Goal: Task Accomplishment & Management: Manage account settings

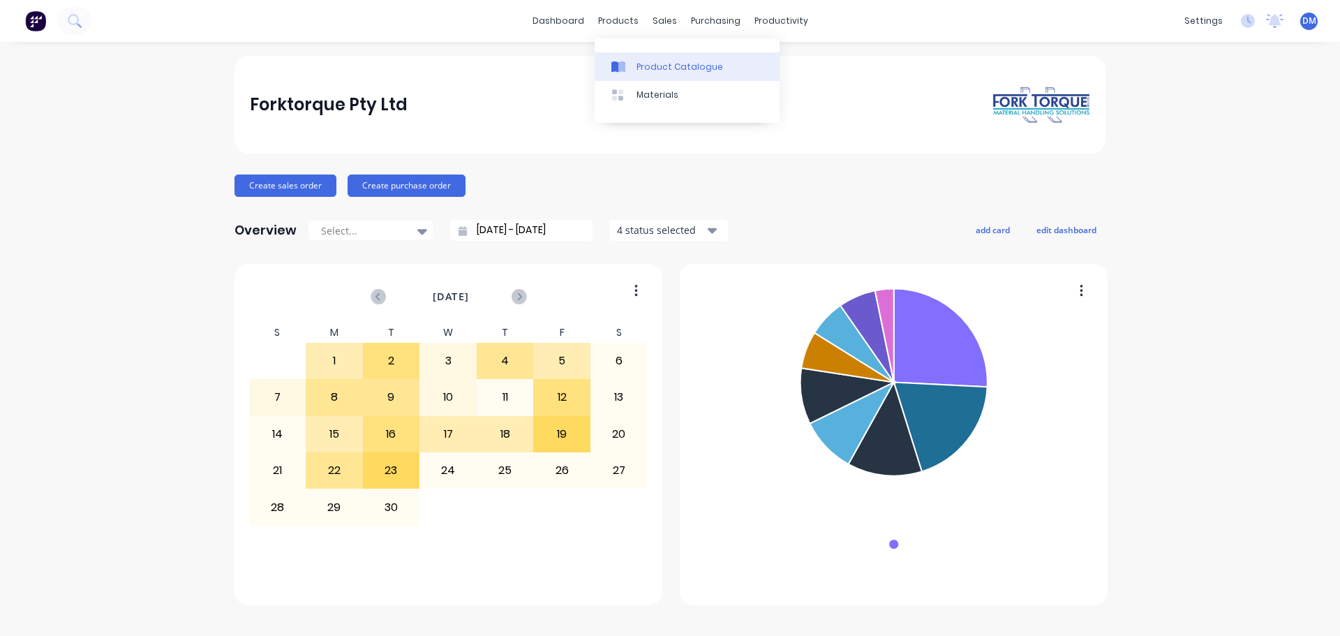
drag, startPoint x: 637, startPoint y: 66, endPoint x: 603, endPoint y: 72, distance: 34.7
click at [637, 66] on div "Product Catalogue" at bounding box center [680, 67] width 87 height 13
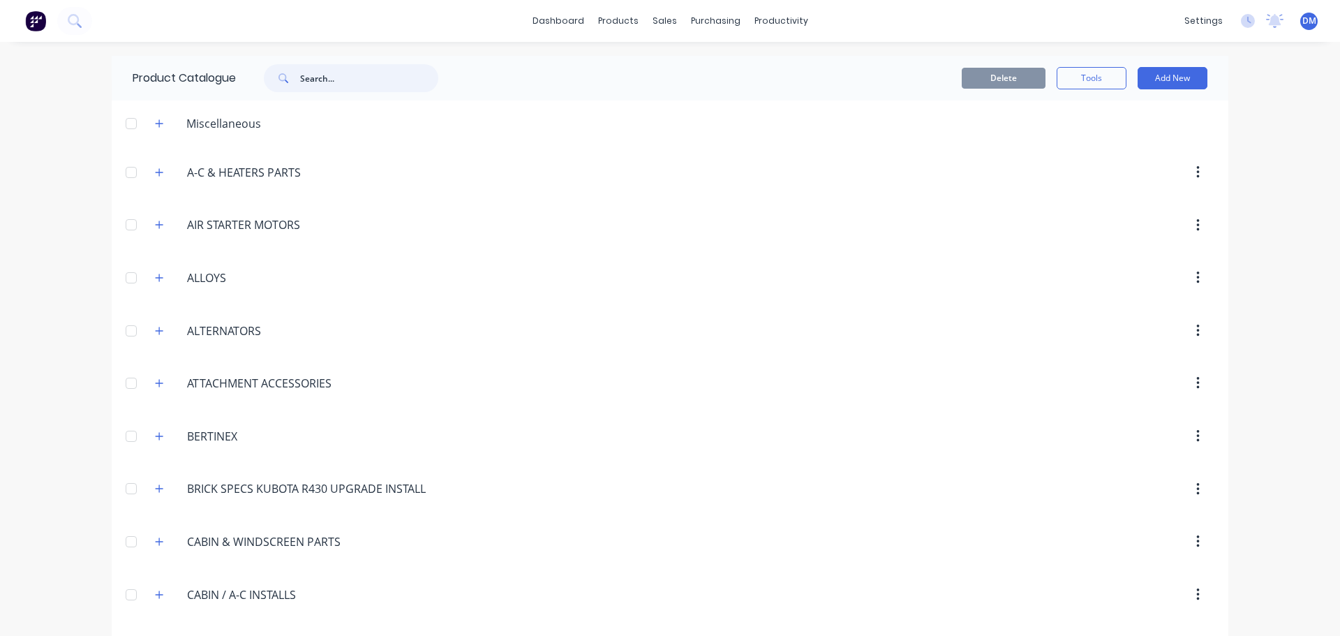
drag, startPoint x: 321, startPoint y: 80, endPoint x: 308, endPoint y: 75, distance: 13.7
click at [318, 80] on input "text" at bounding box center [369, 78] width 138 height 28
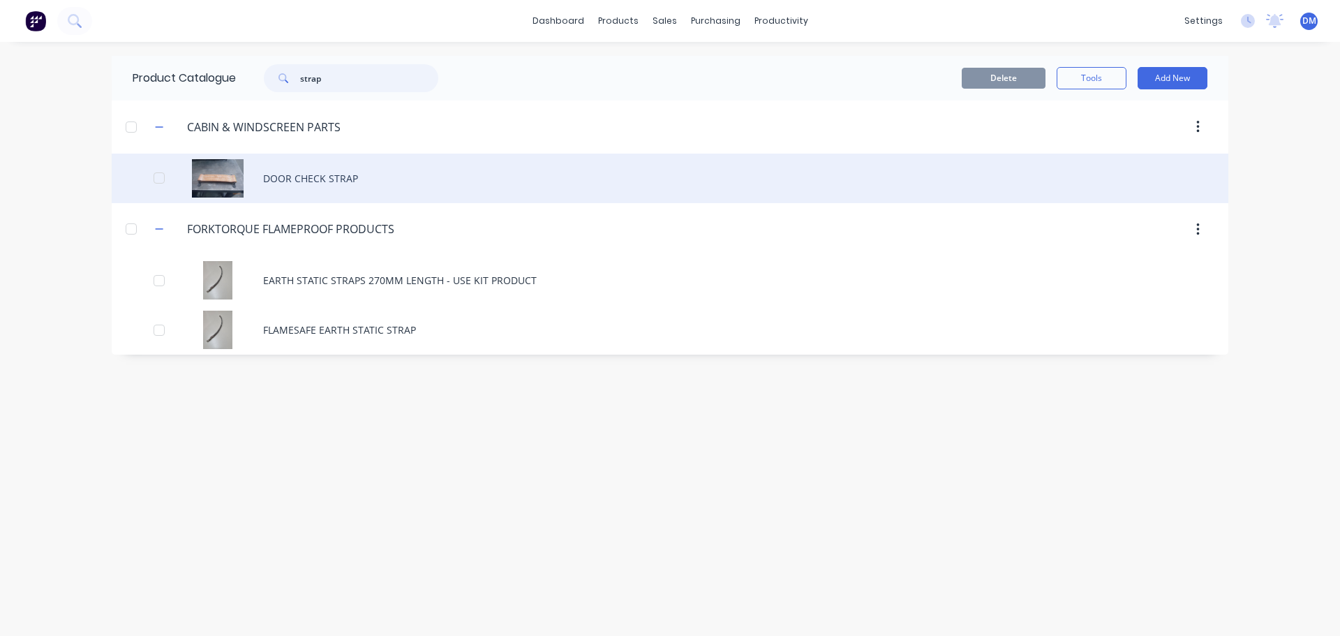
type input "strap"
click at [295, 169] on div "DOOR CHECK STRAP" at bounding box center [670, 179] width 1117 height 50
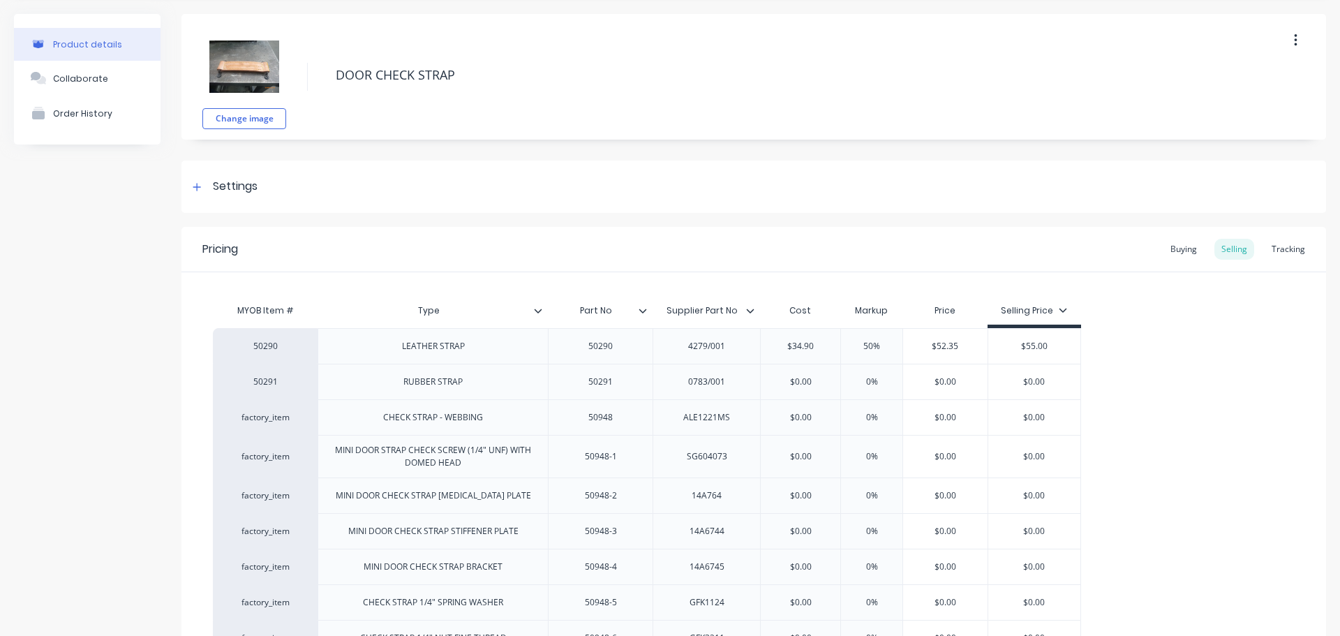
scroll to position [70, 0]
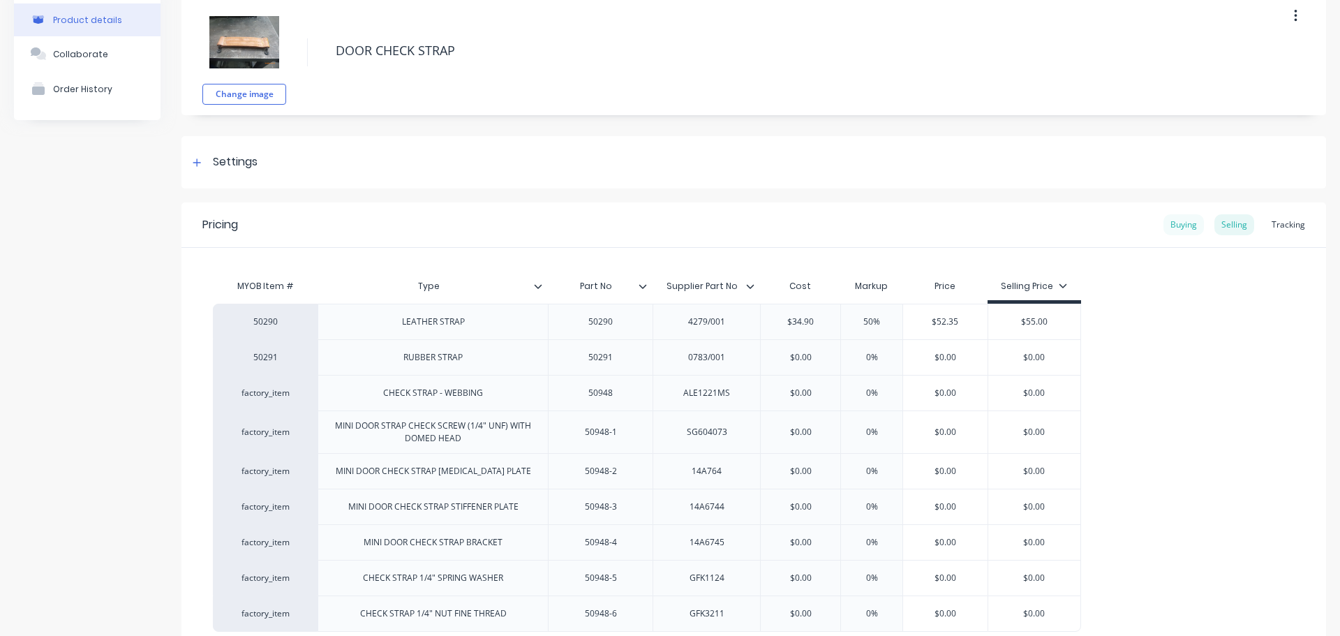
click at [1170, 224] on div "Buying" at bounding box center [1183, 224] width 40 height 21
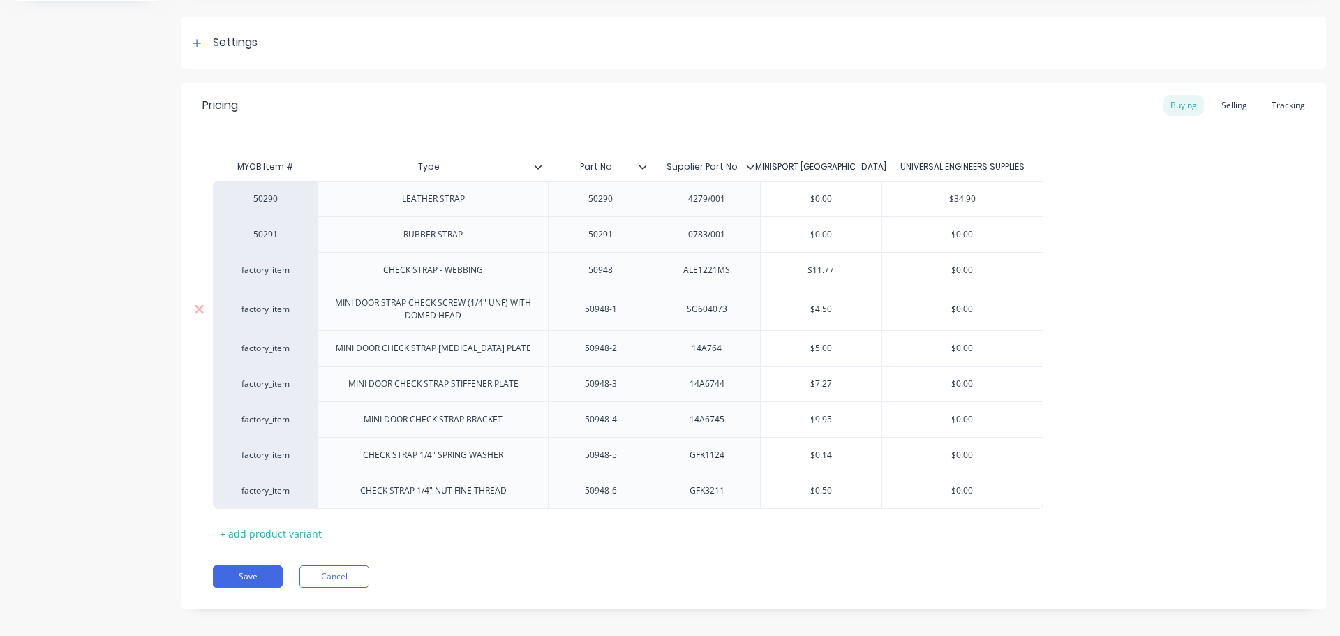
scroll to position [200, 0]
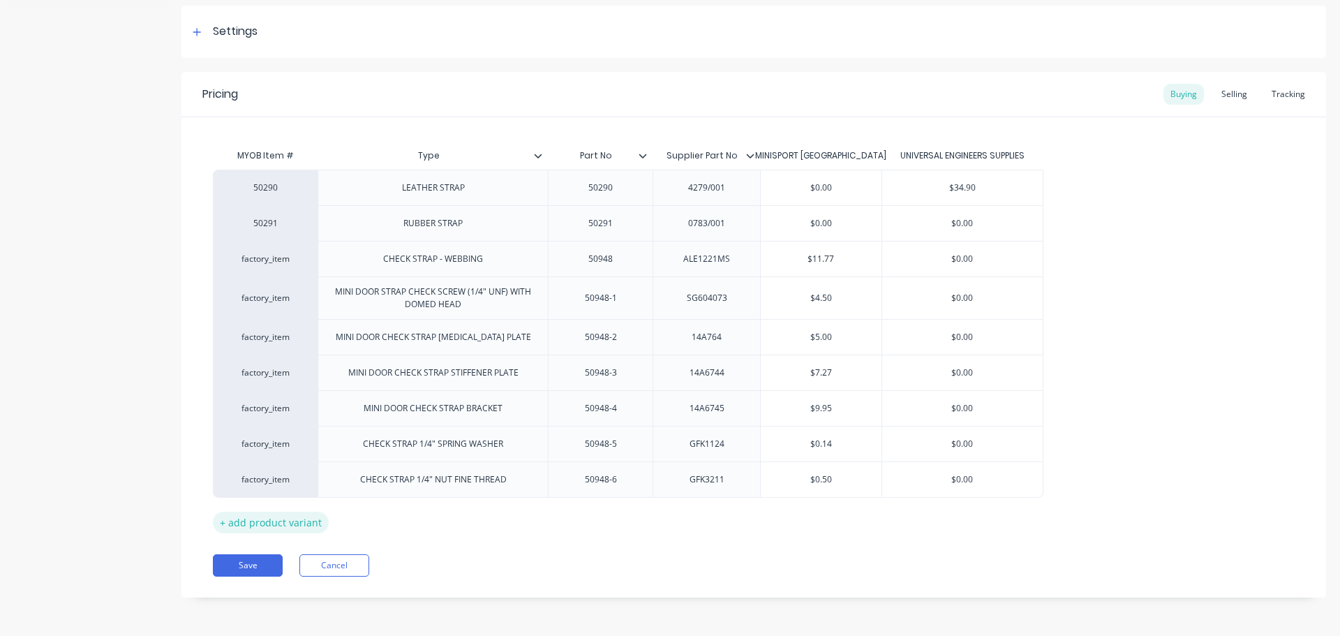
click at [271, 516] on div "+ add product variant" at bounding box center [271, 523] width 116 height 22
type textarea "x"
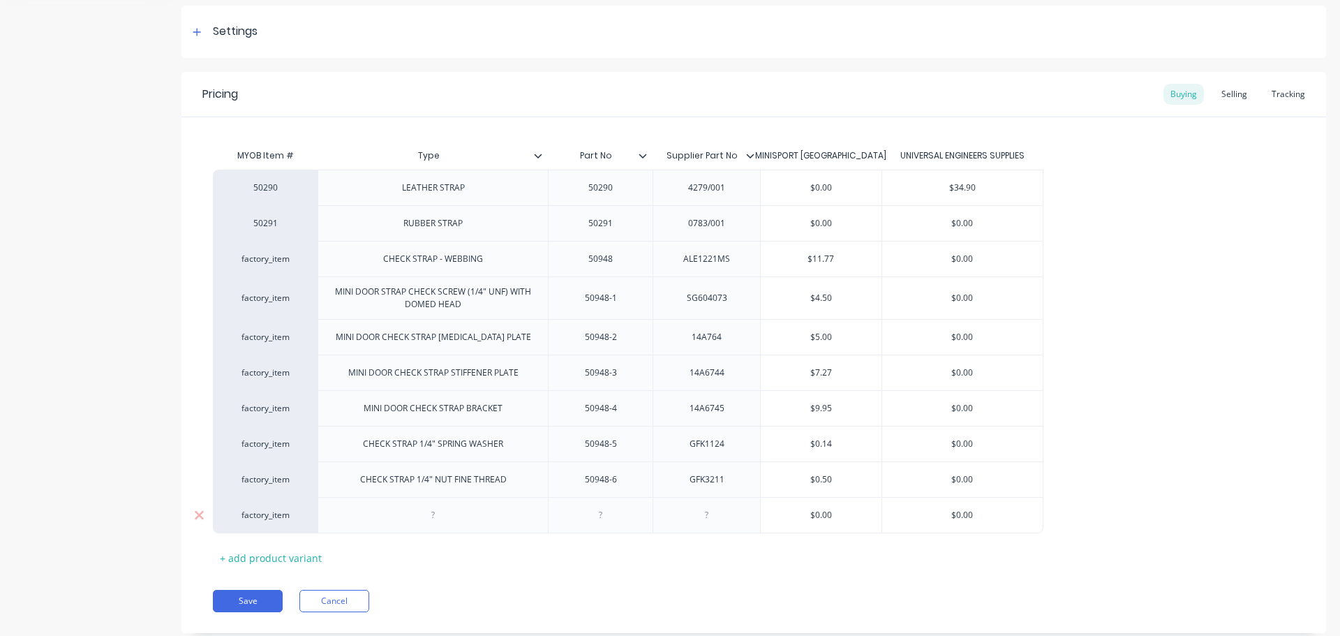
click at [274, 511] on div "factory_item" at bounding box center [265, 515] width 77 height 13
type input "50290"
click at [252, 415] on button "50290" at bounding box center [272, 408] width 88 height 21
click at [437, 519] on div at bounding box center [434, 515] width 70 height 18
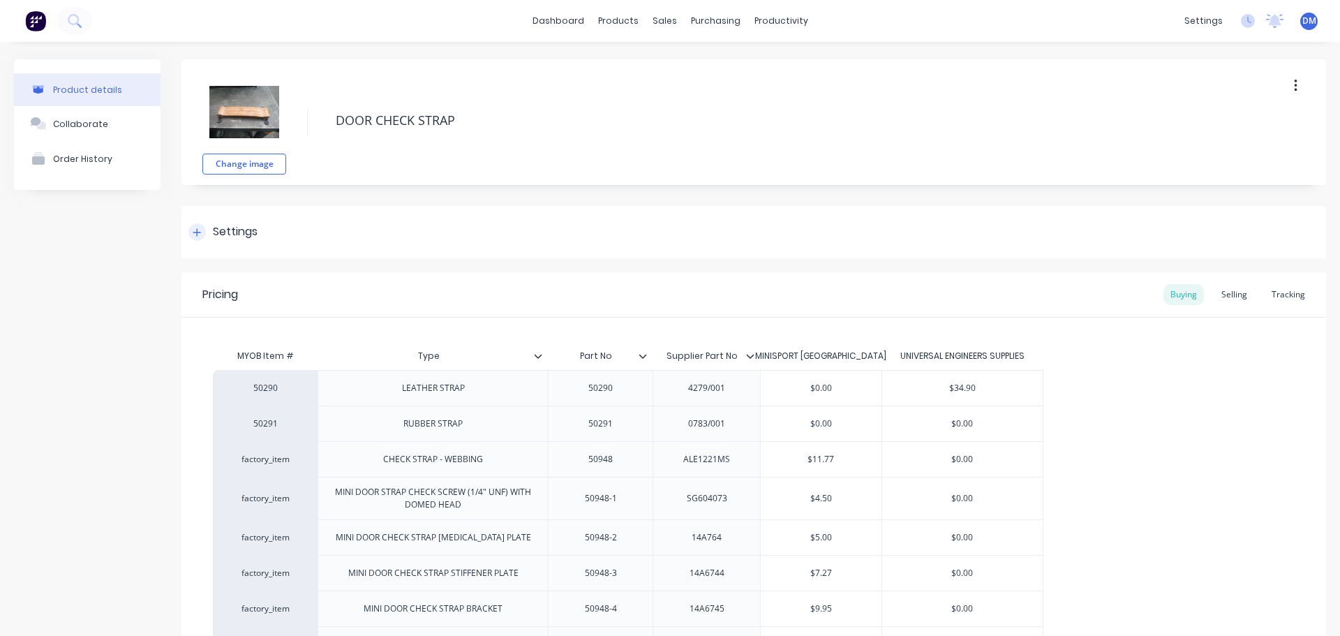
drag, startPoint x: 198, startPoint y: 228, endPoint x: 135, endPoint y: 181, distance: 78.9
click at [198, 228] on icon at bounding box center [197, 233] width 8 height 10
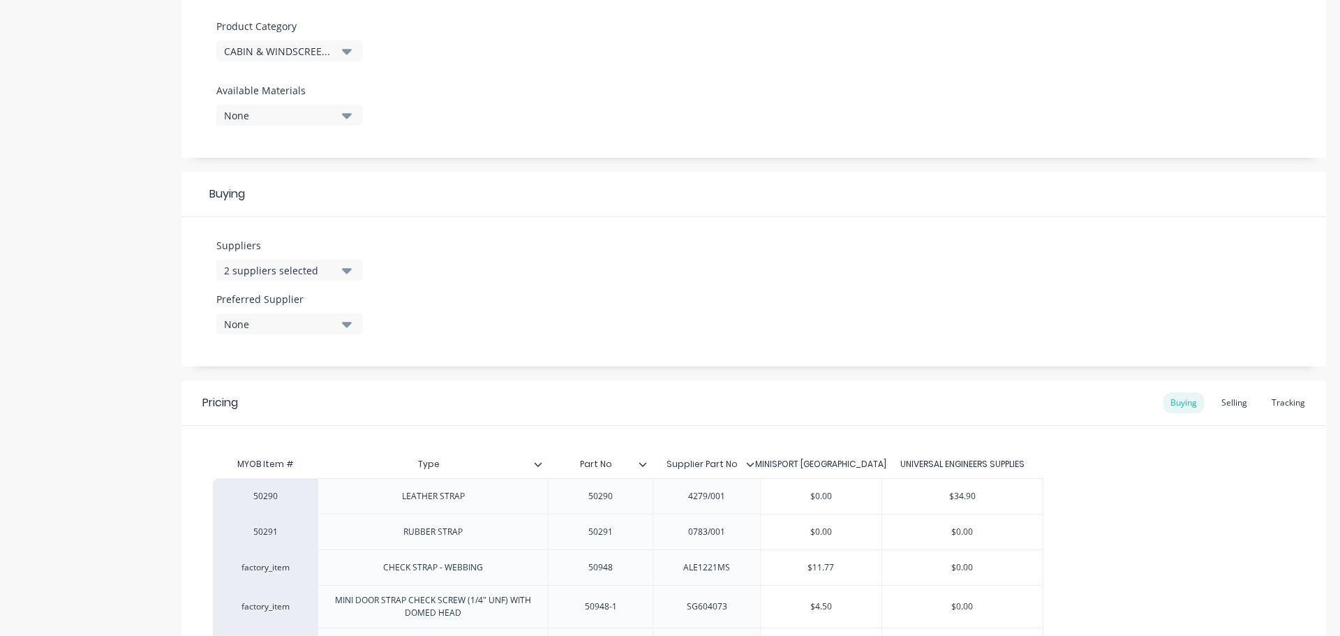
scroll to position [558, 0]
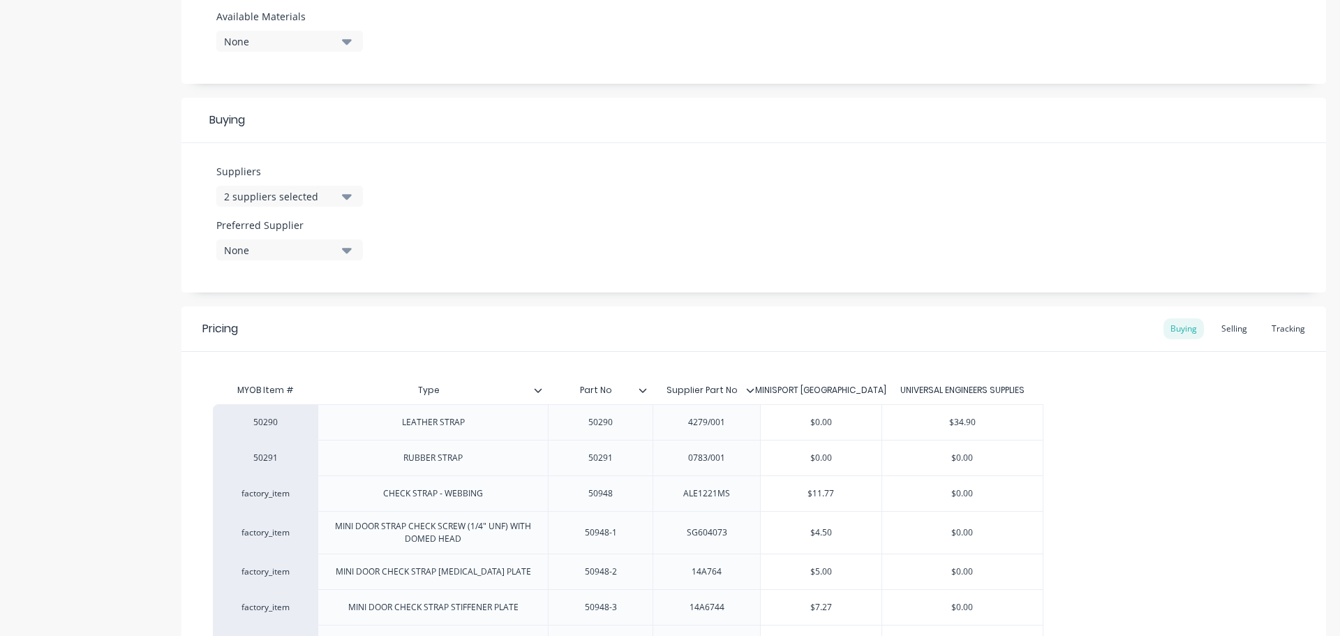
click at [345, 193] on icon "button" at bounding box center [347, 195] width 10 height 15
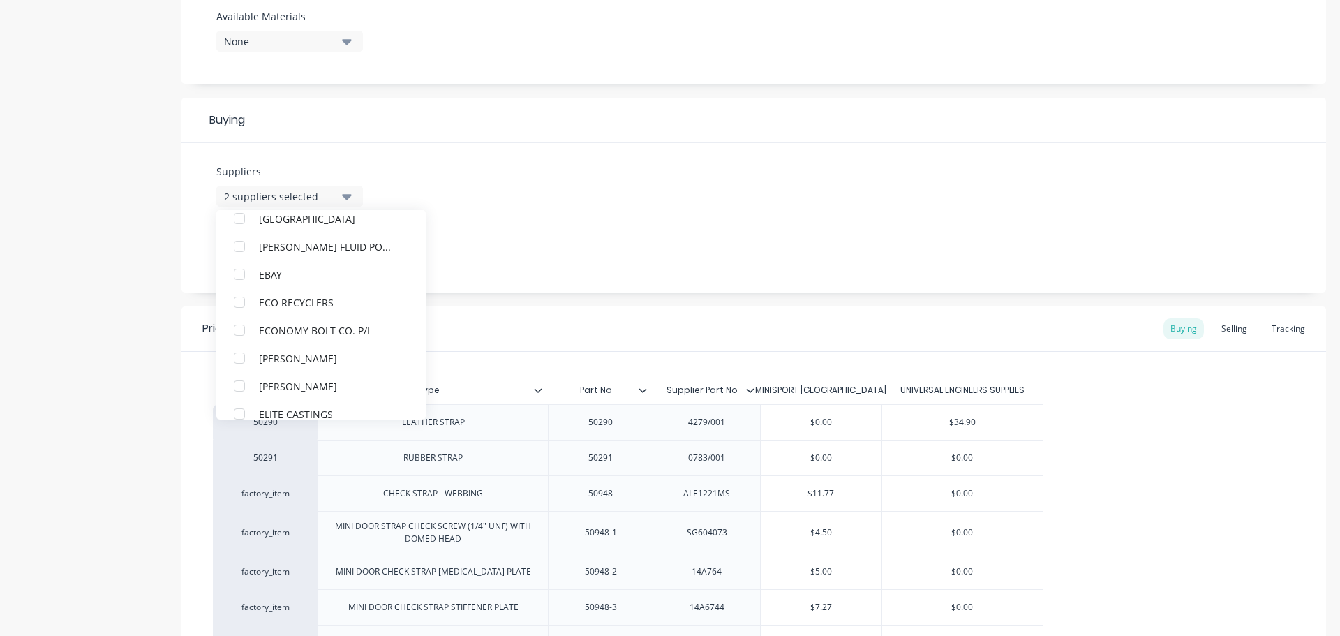
scroll to position [6421, 0]
click at [235, 270] on div "button" at bounding box center [239, 273] width 28 height 28
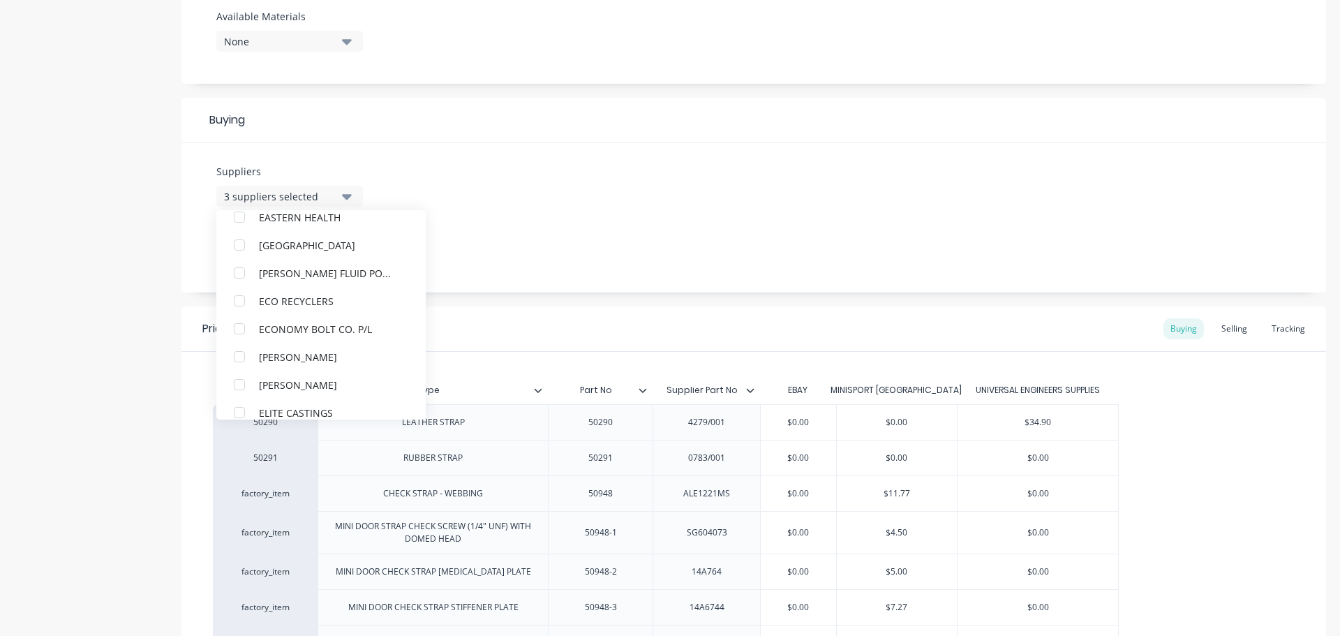
scroll to position [0, 0]
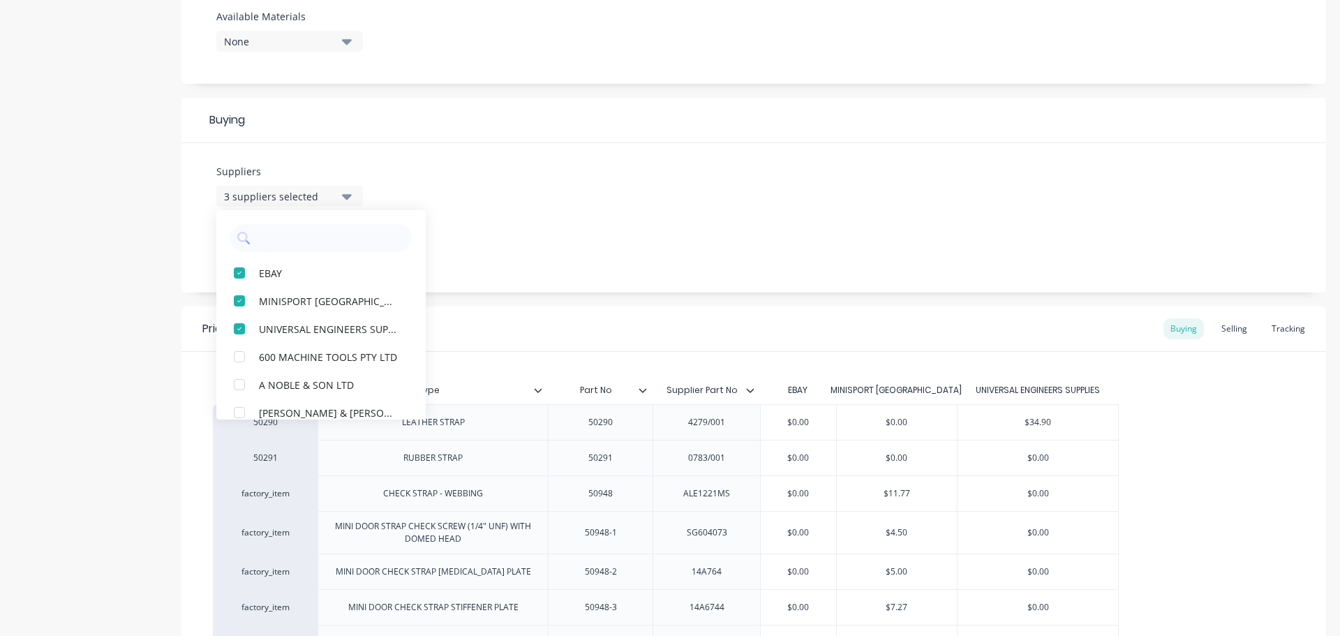
click at [126, 419] on div "Product details Collaborate Order History" at bounding box center [87, 194] width 147 height 1387
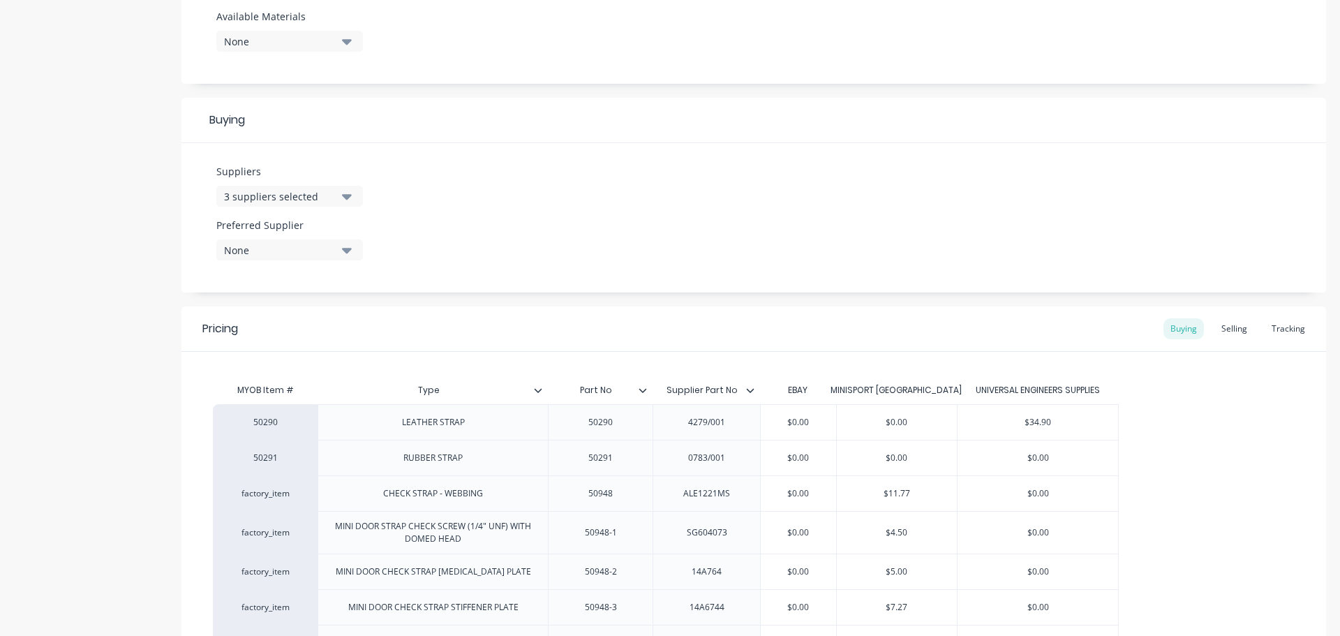
scroll to position [828, 0]
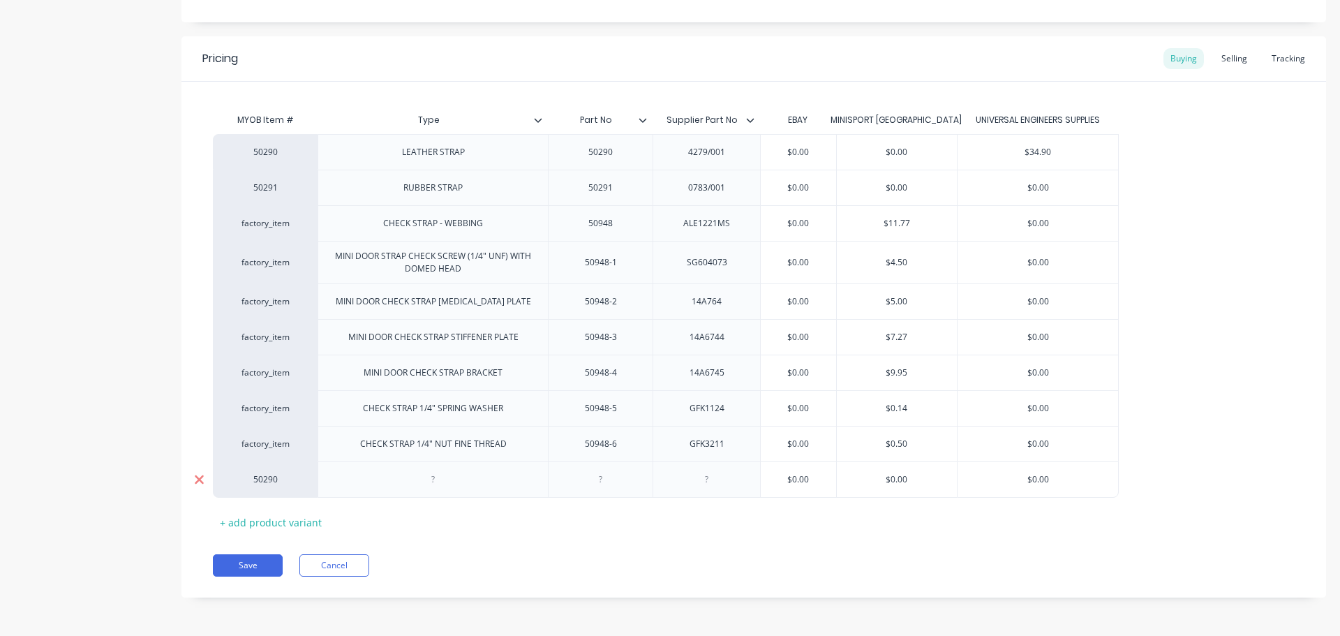
click at [202, 482] on icon at bounding box center [199, 479] width 9 height 9
type textarea "x"
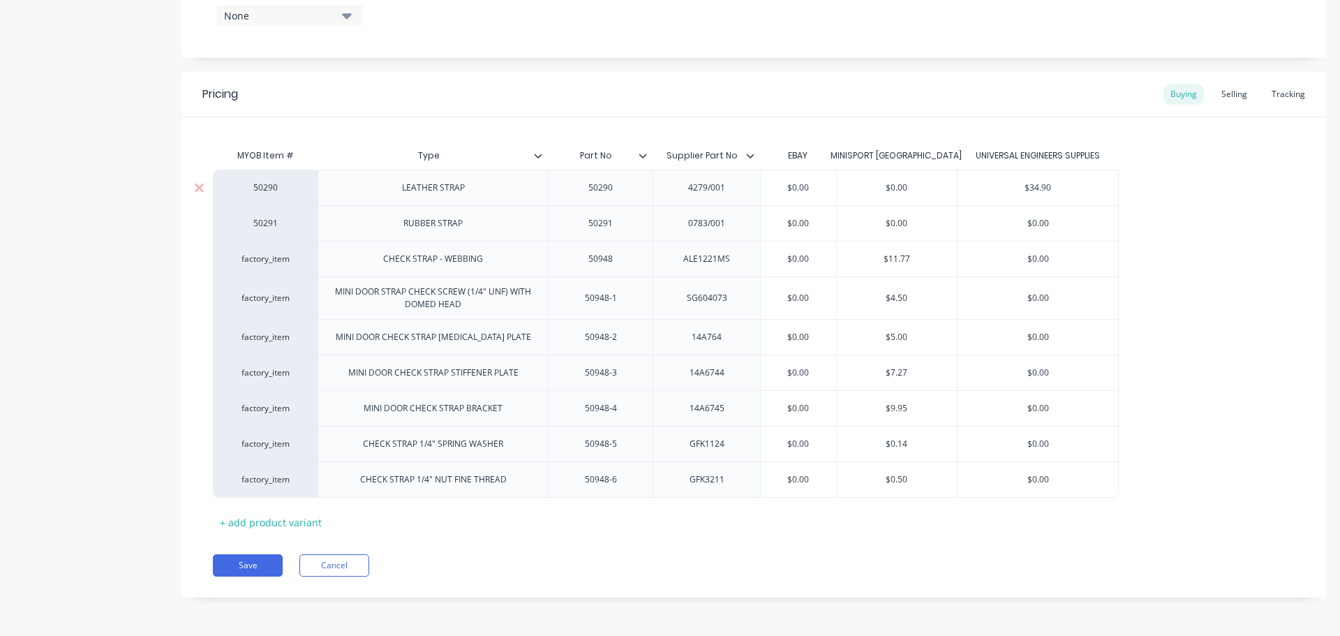
drag, startPoint x: 800, startPoint y: 189, endPoint x: 895, endPoint y: 195, distance: 95.1
click at [801, 189] on input "$0.00" at bounding box center [798, 187] width 75 height 13
type input "$000"
type textarea "x"
type input "$0500"
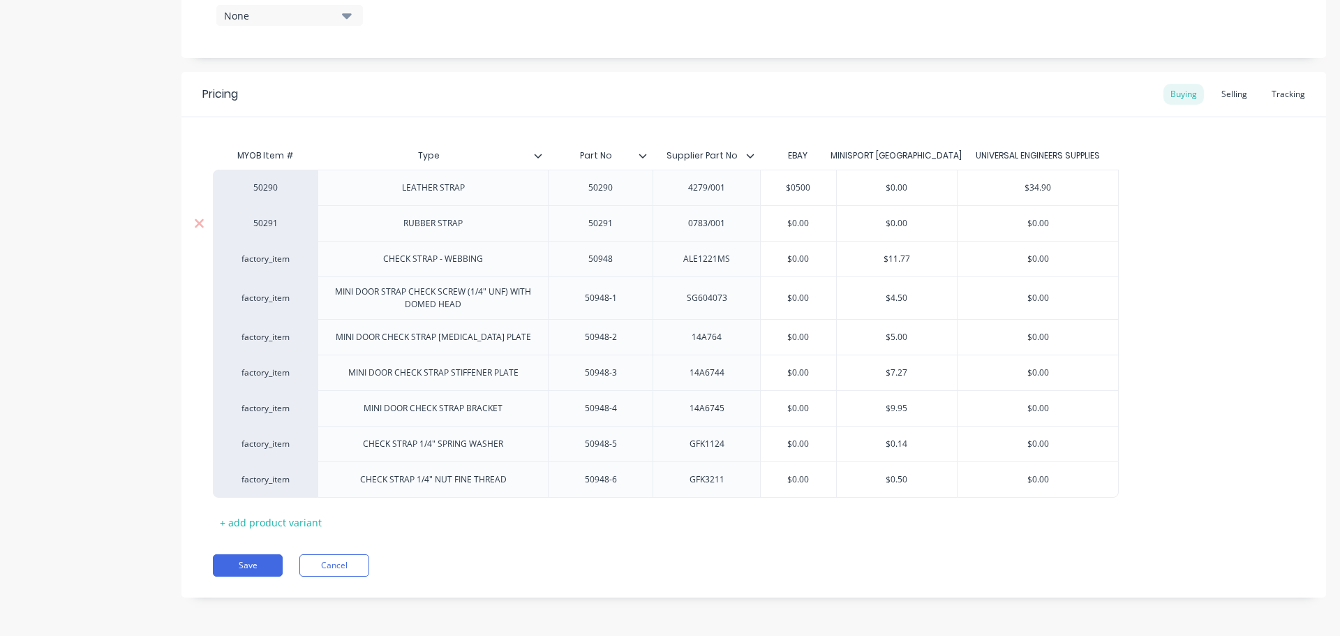
type textarea "x"
type input "$05200"
type textarea "x"
type input "$052.00"
type textarea "x"
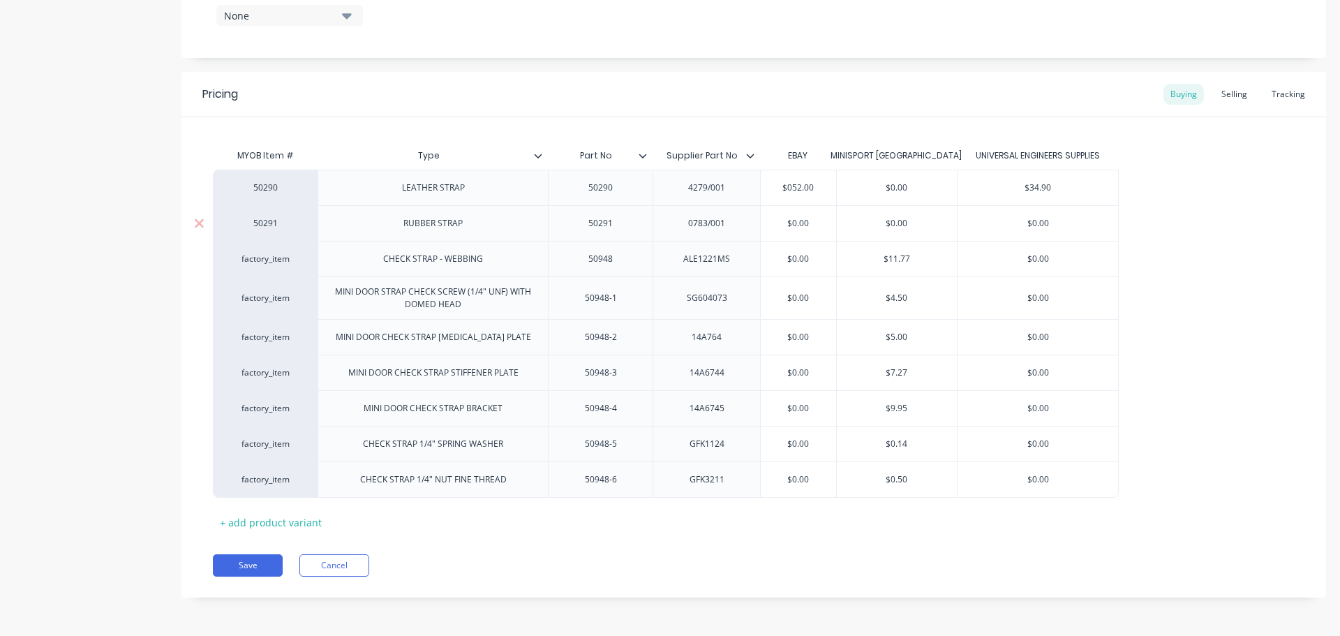
type input "$052.400"
type textarea "x"
type input "$052.4700"
type textarea "x"
type input "$052.470"
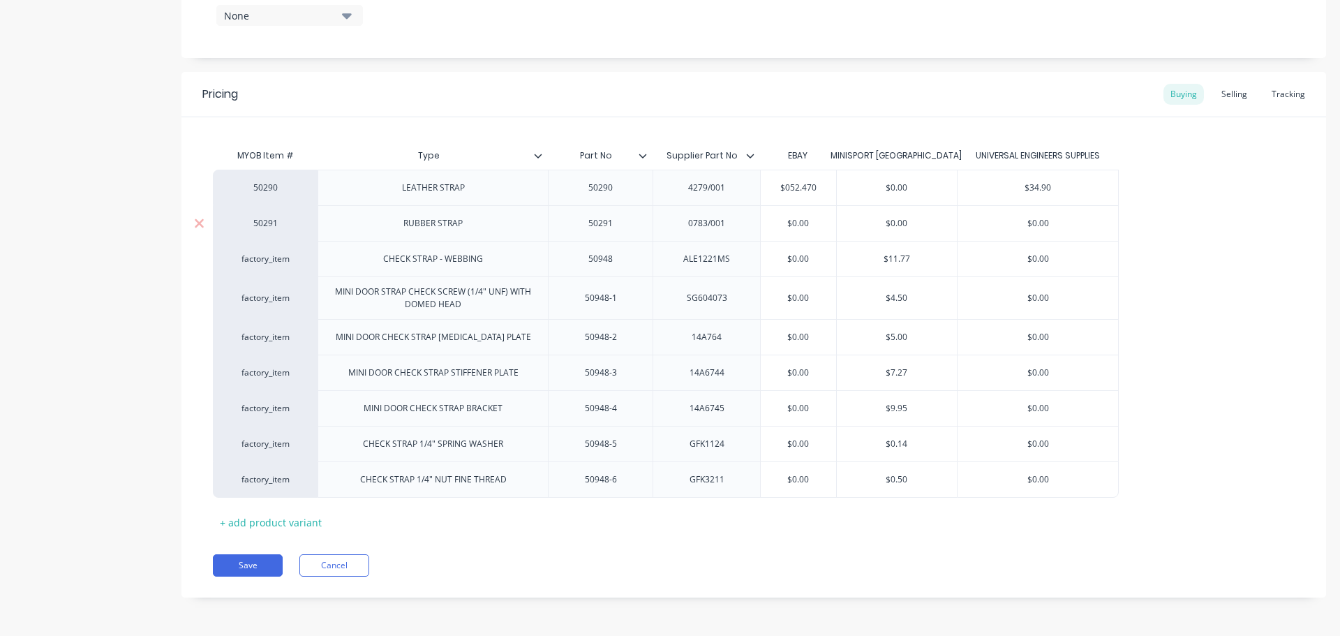
type textarea "x"
type input "$052.40"
type textarea "x"
type input "$052.0"
type textarea "x"
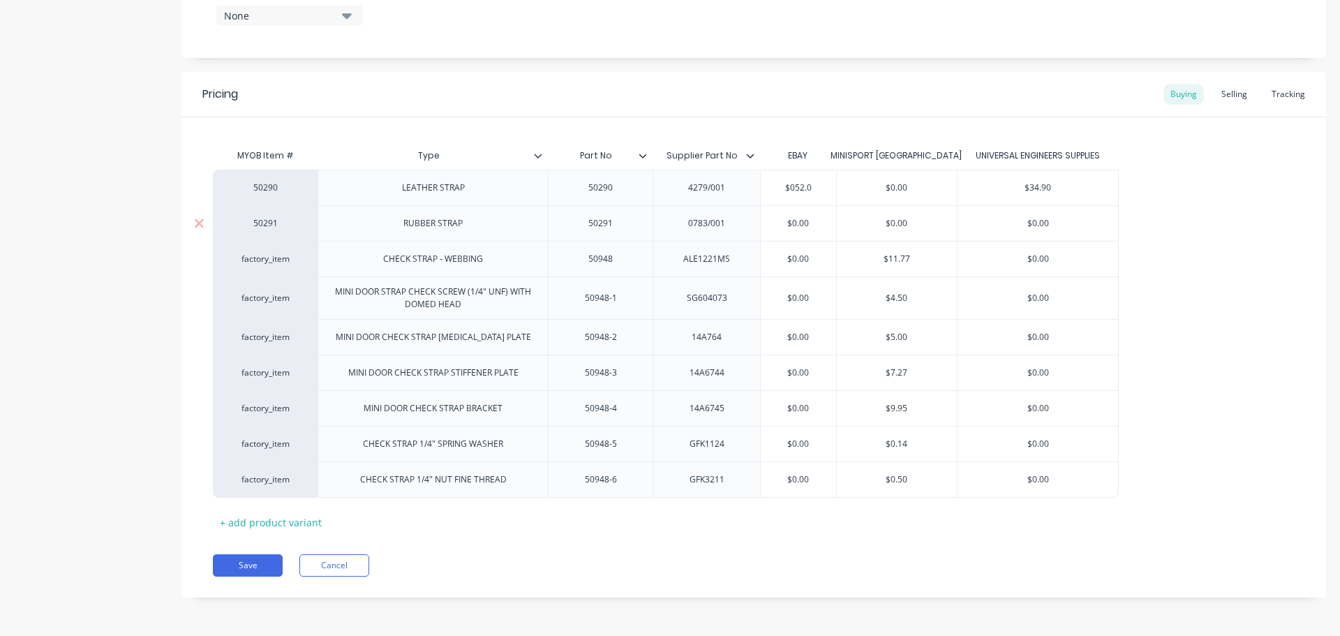
type input "$0520"
type textarea "x"
type input "$050"
type textarea "x"
type input "$00"
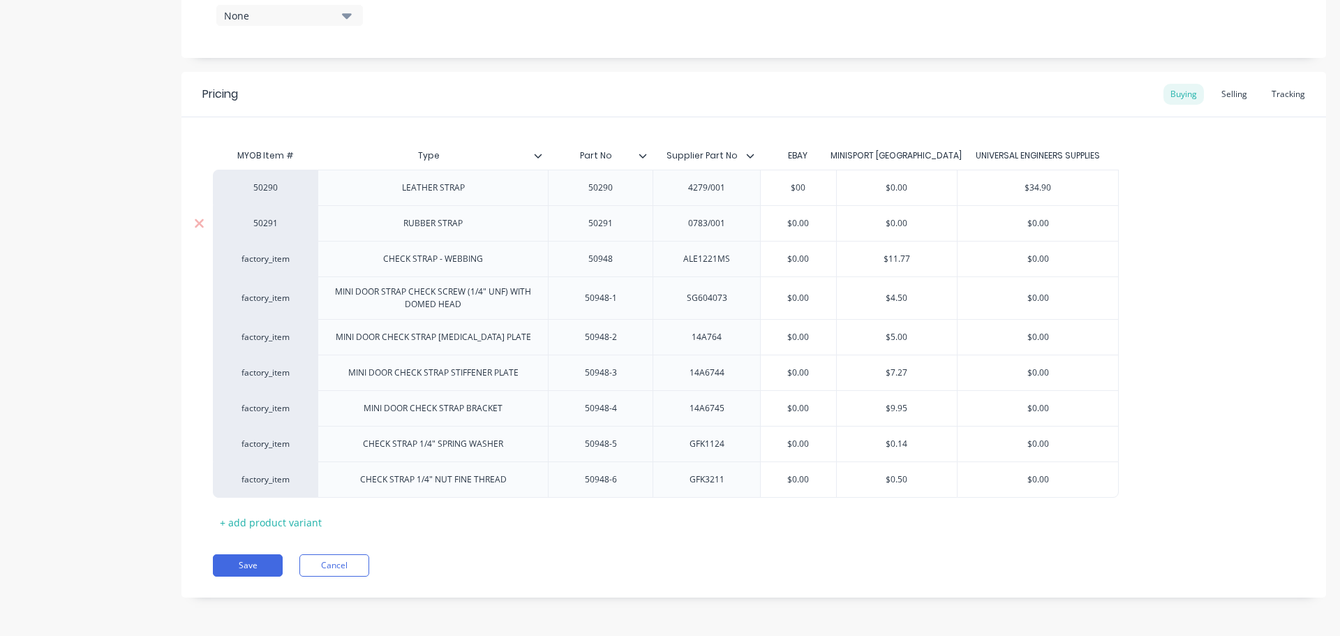
type textarea "x"
type input "$0"
type textarea "x"
type input "$"
type textarea "x"
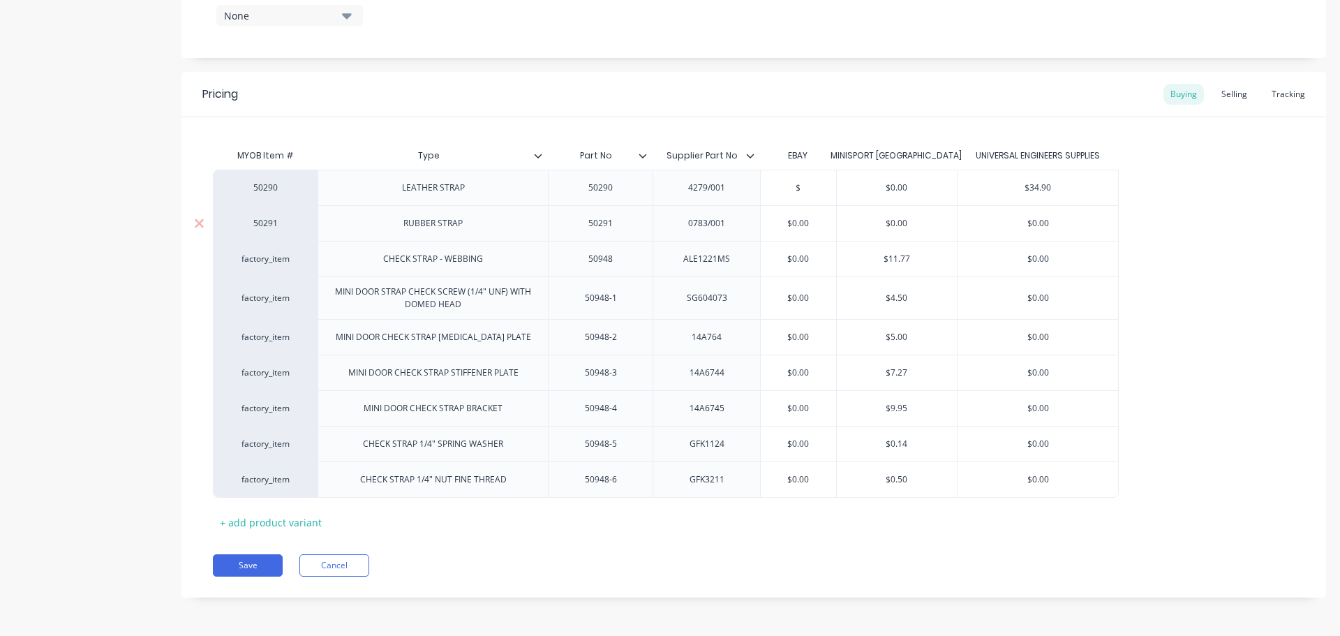
type input "$5"
type textarea "x"
type input "$52"
type textarea "x"
type input "$52."
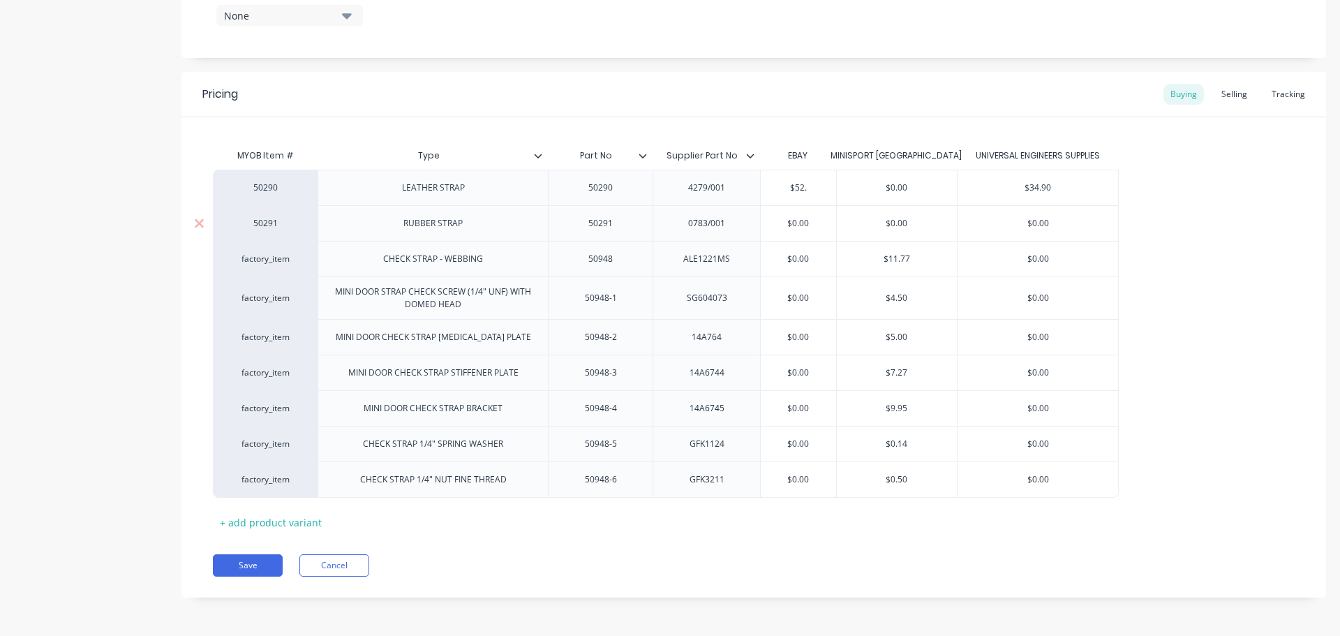
type textarea "x"
type input "$52.4"
type textarea "x"
type input "$52.47"
type input "$0.00"
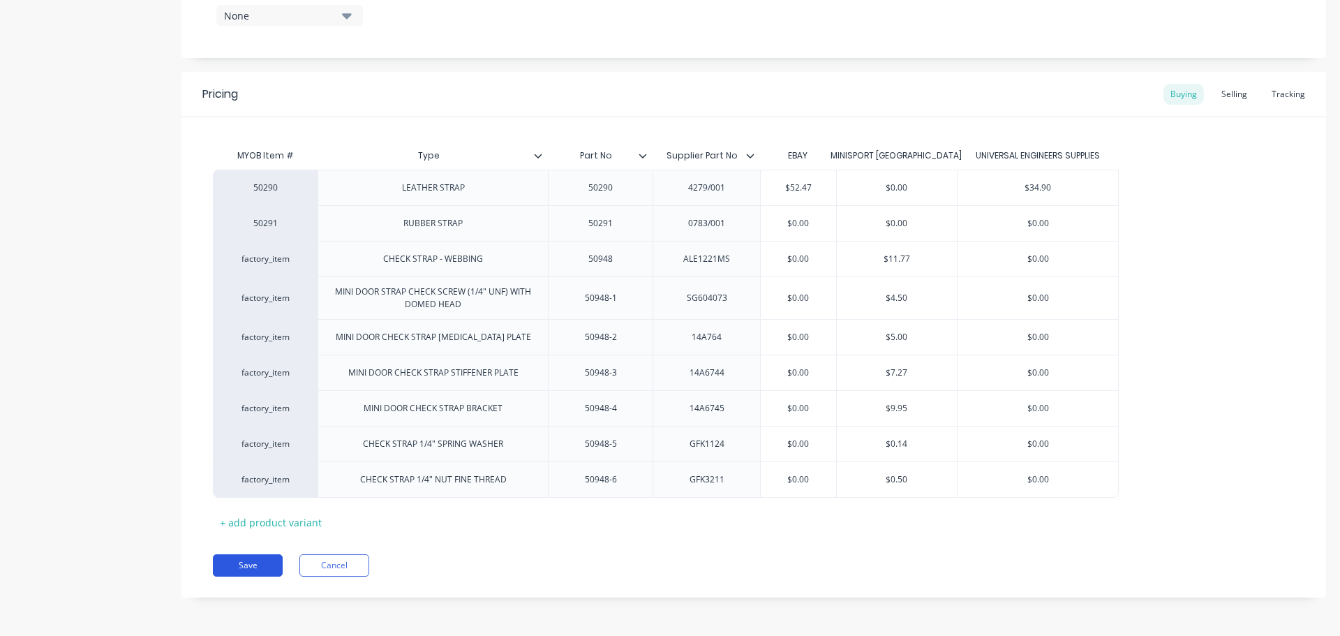
click at [271, 560] on button "Save" at bounding box center [248, 565] width 70 height 22
type textarea "x"
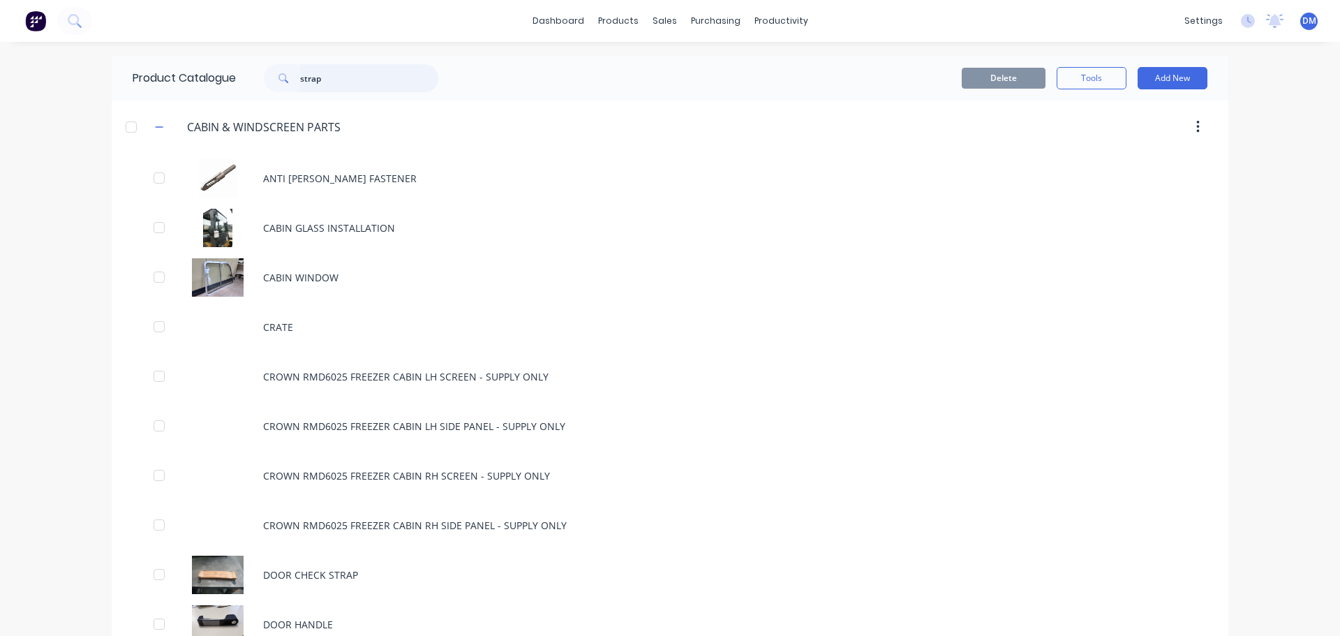
drag, startPoint x: 329, startPoint y: 80, endPoint x: 209, endPoint y: 81, distance: 120.0
click at [209, 81] on div "Product Catalogue strap" at bounding box center [293, 78] width 362 height 45
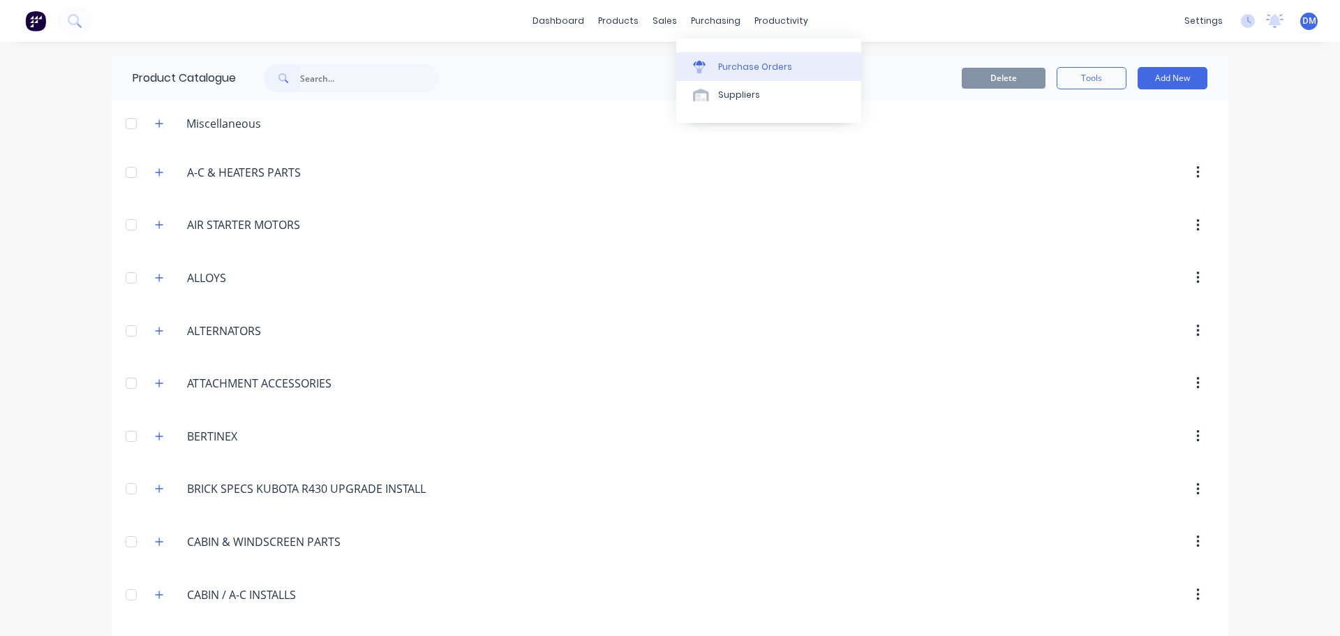
click at [731, 69] on div "Purchase Orders" at bounding box center [755, 67] width 74 height 13
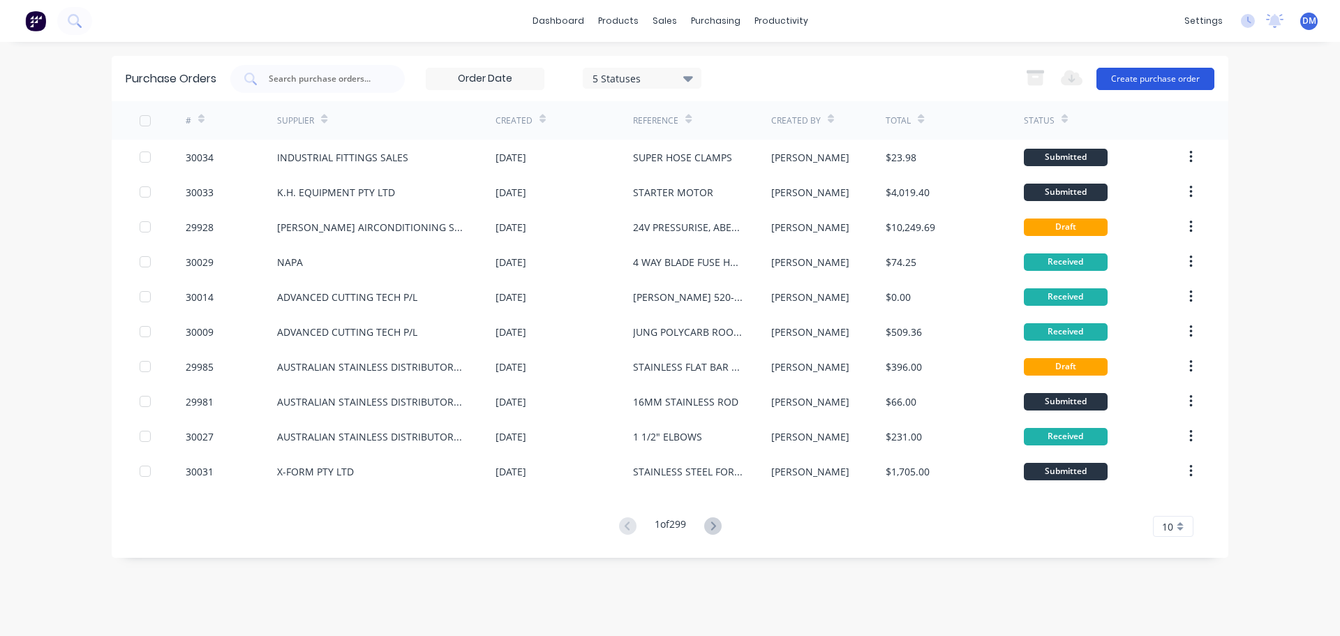
click at [1122, 80] on button "Create purchase order" at bounding box center [1155, 79] width 118 height 22
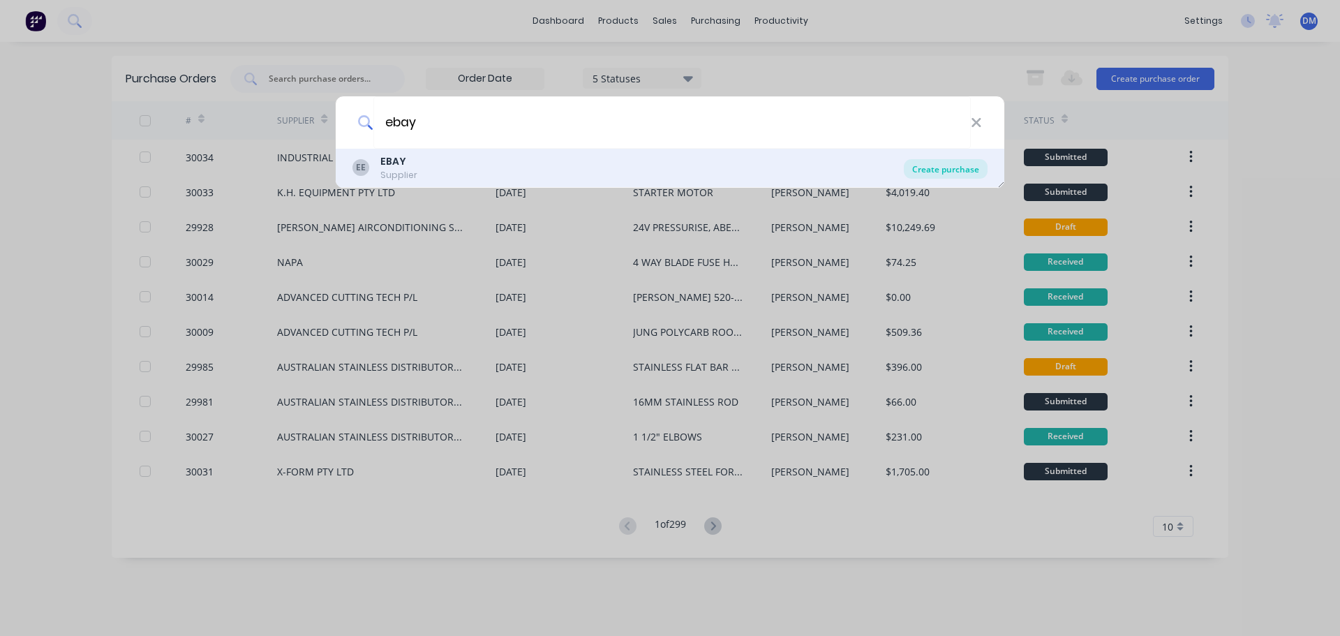
type input "ebay"
click at [953, 168] on div "Create purchase" at bounding box center [946, 169] width 84 height 20
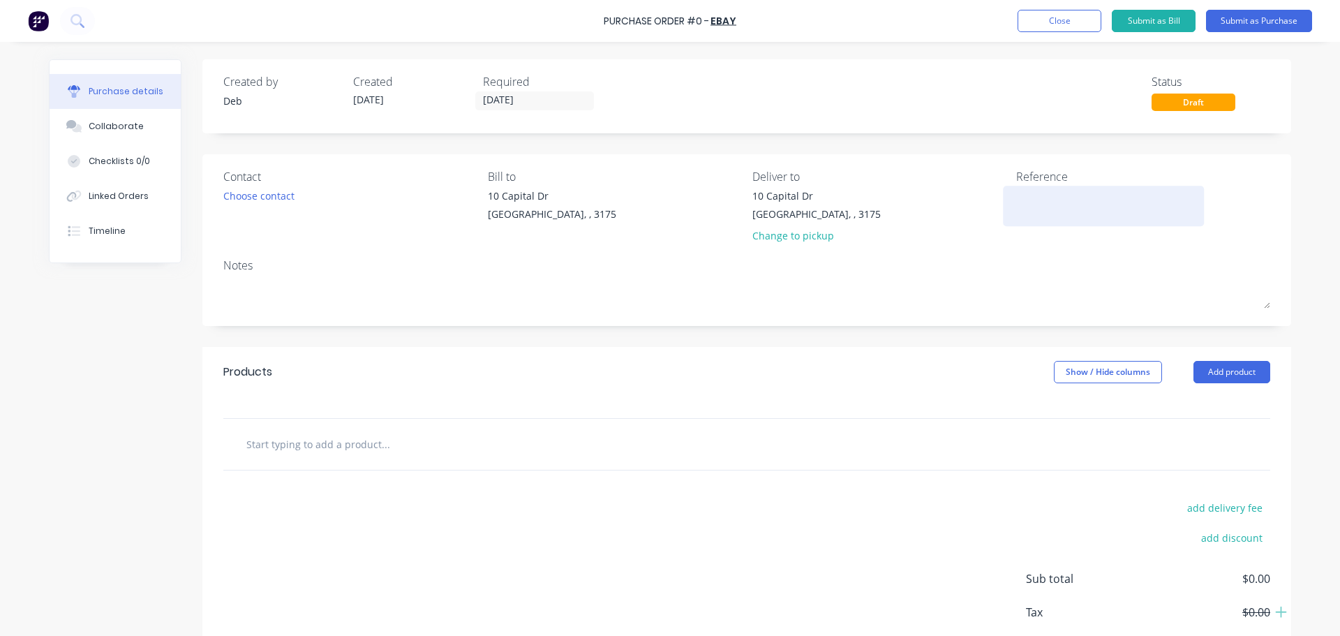
click at [1022, 199] on textarea at bounding box center [1103, 203] width 174 height 31
type textarea "l"
type textarea "LEATHER STRAP"
type textarea "x"
type textarea "LEATHER STRAP"
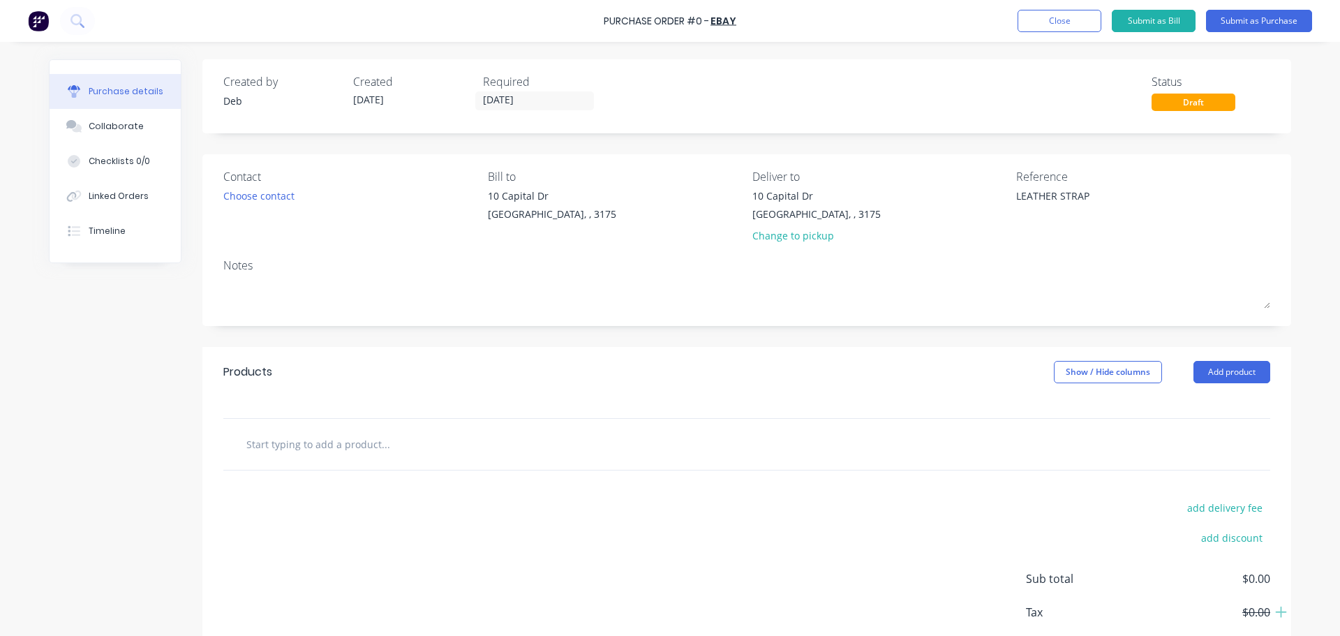
click at [338, 447] on input "text" at bounding box center [385, 444] width 279 height 28
type textarea "x"
type input "5"
type textarea "x"
type input "50"
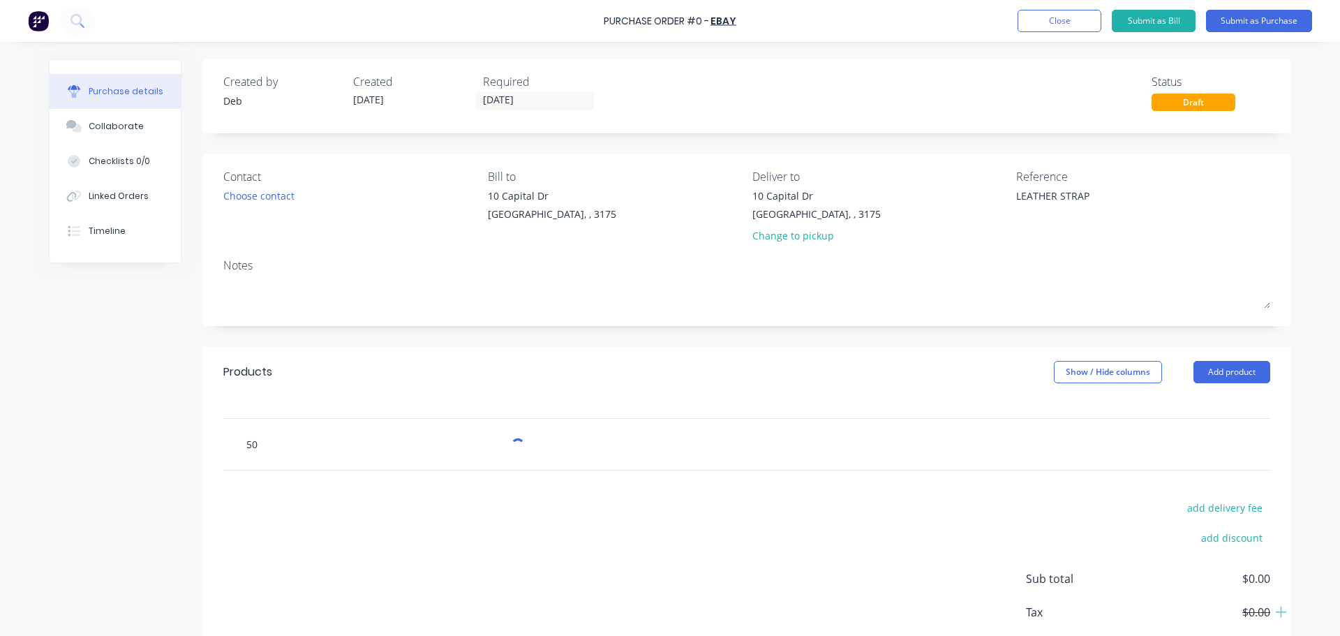
type textarea "x"
type input "502"
type textarea "x"
type input "5029"
type textarea "x"
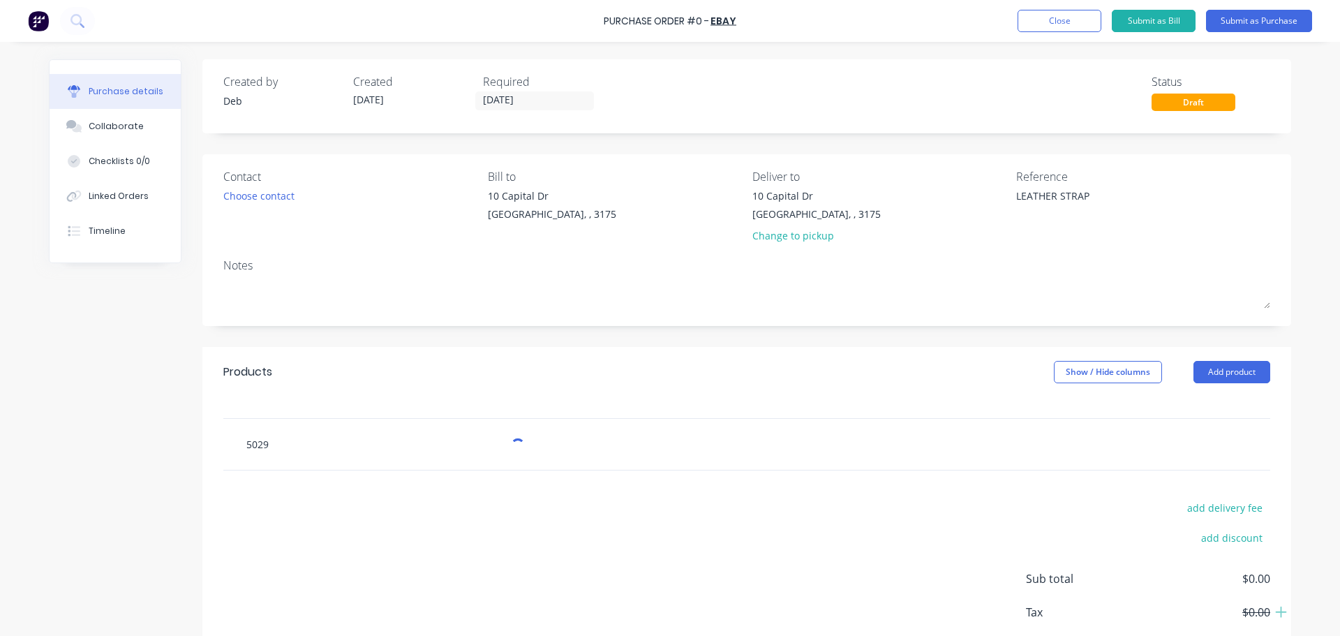
type input "50290"
type textarea "x"
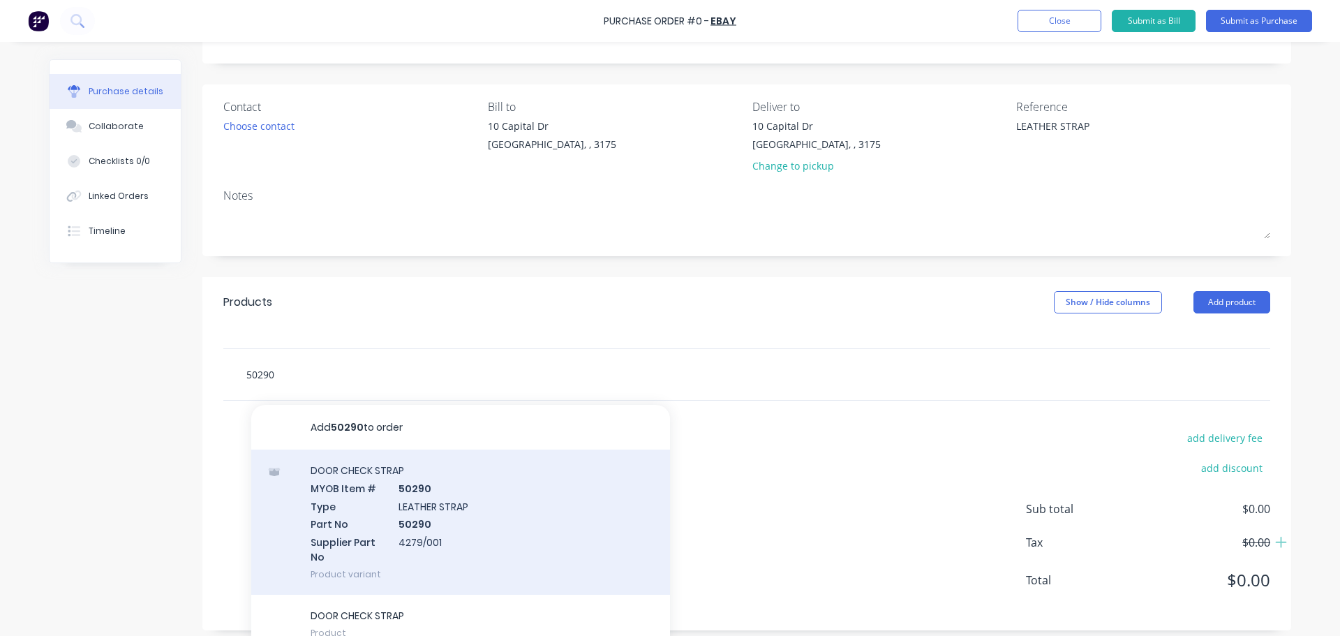
scroll to position [91, 0]
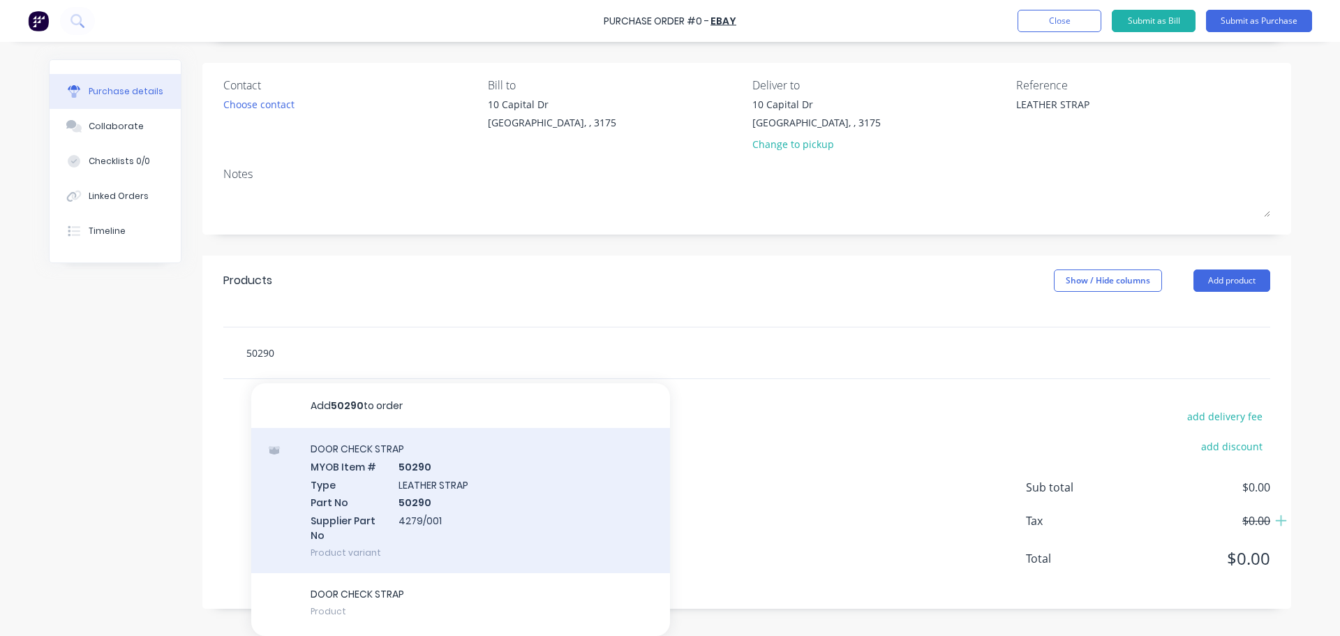
type input "50290"
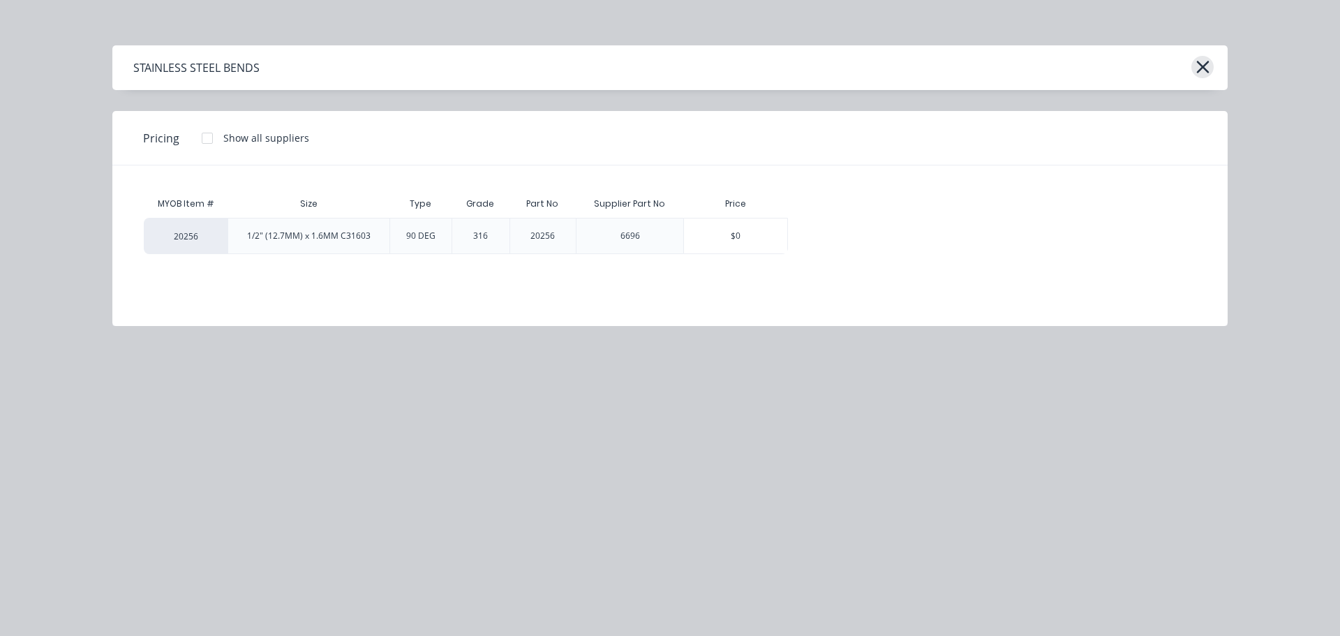
click at [1196, 66] on icon "button" at bounding box center [1203, 67] width 15 height 20
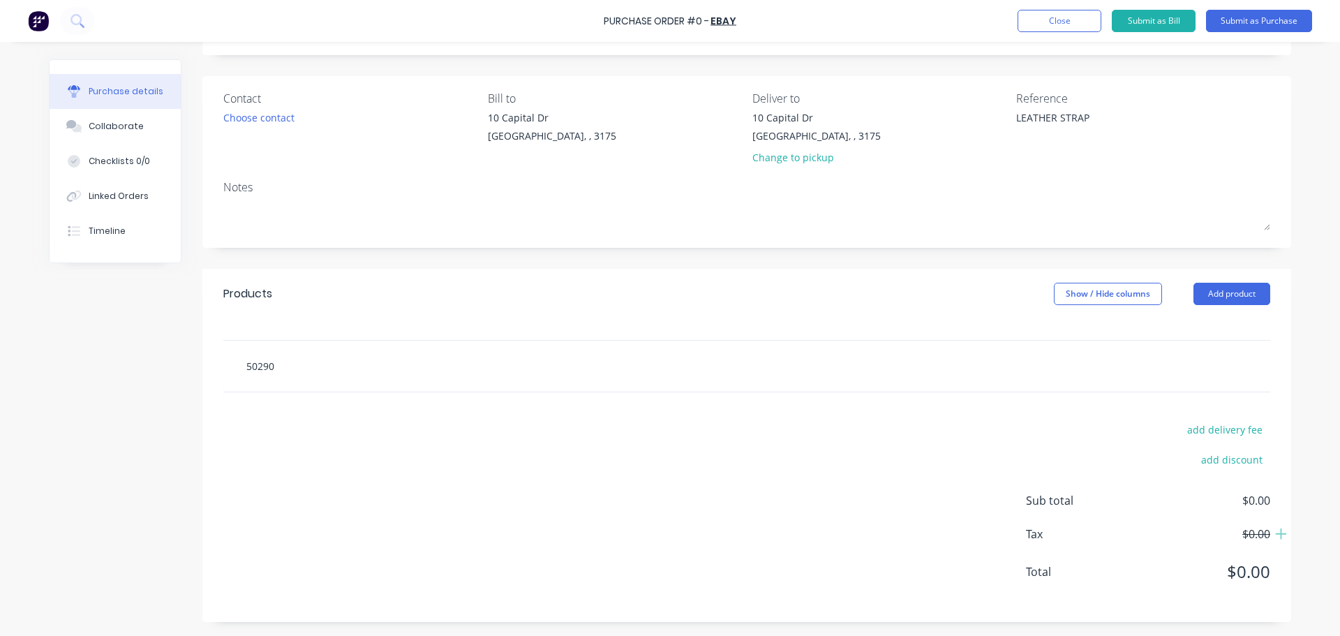
click at [299, 370] on div "50290" at bounding box center [746, 366] width 1047 height 51
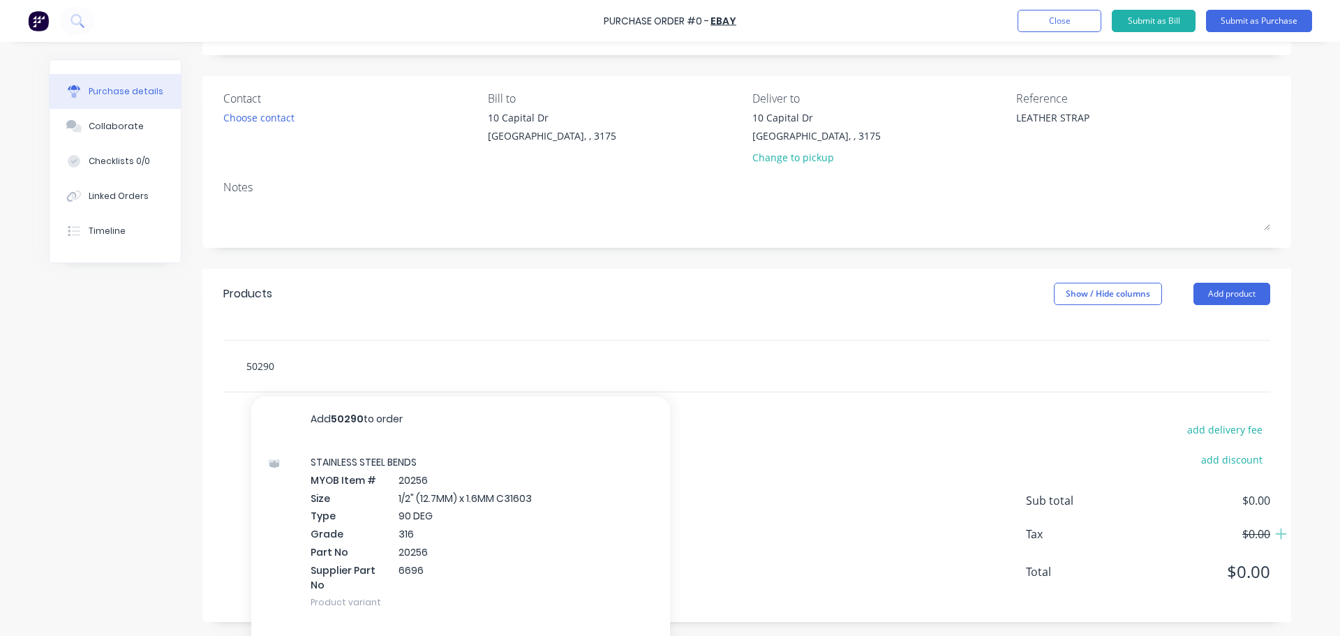
type textarea "x"
click at [275, 360] on input "50290" at bounding box center [385, 366] width 279 height 28
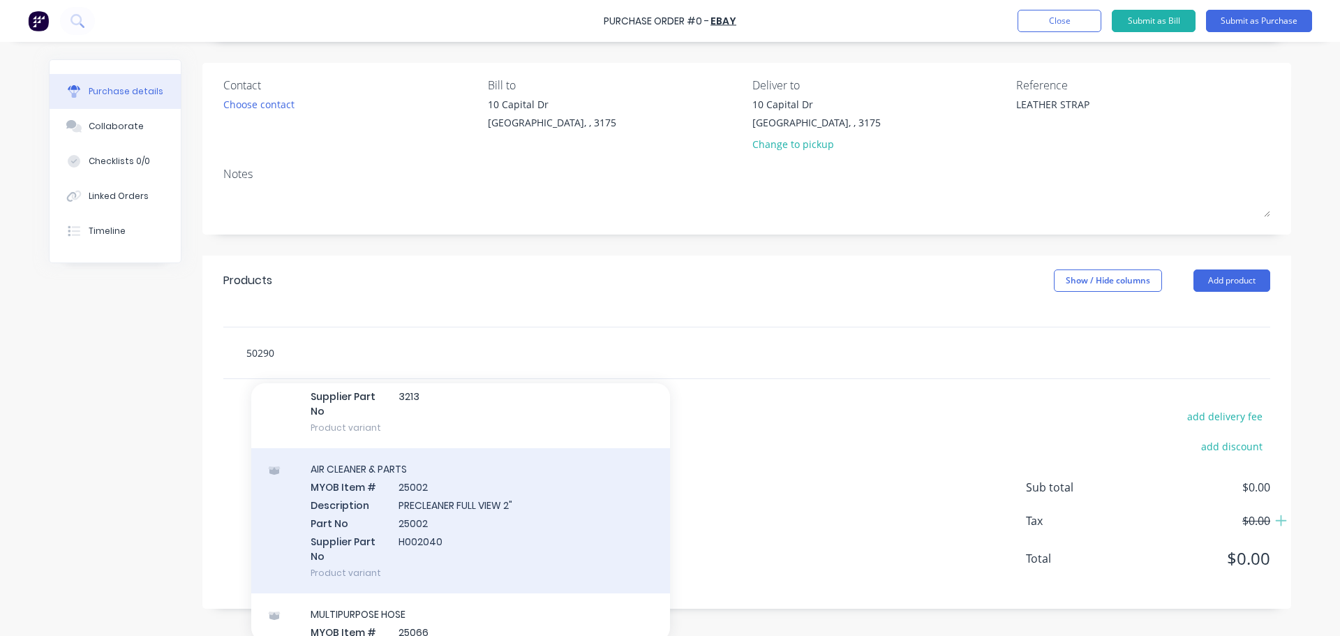
scroll to position [349, 0]
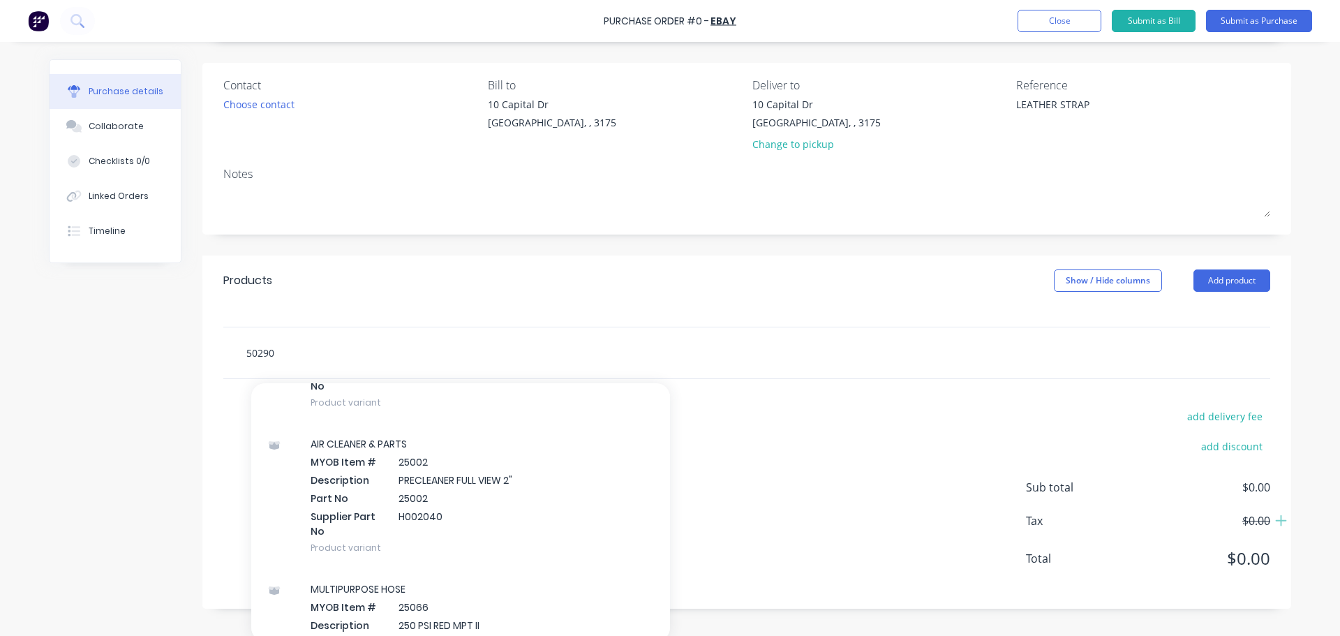
type input "5029"
type textarea "x"
type input "502"
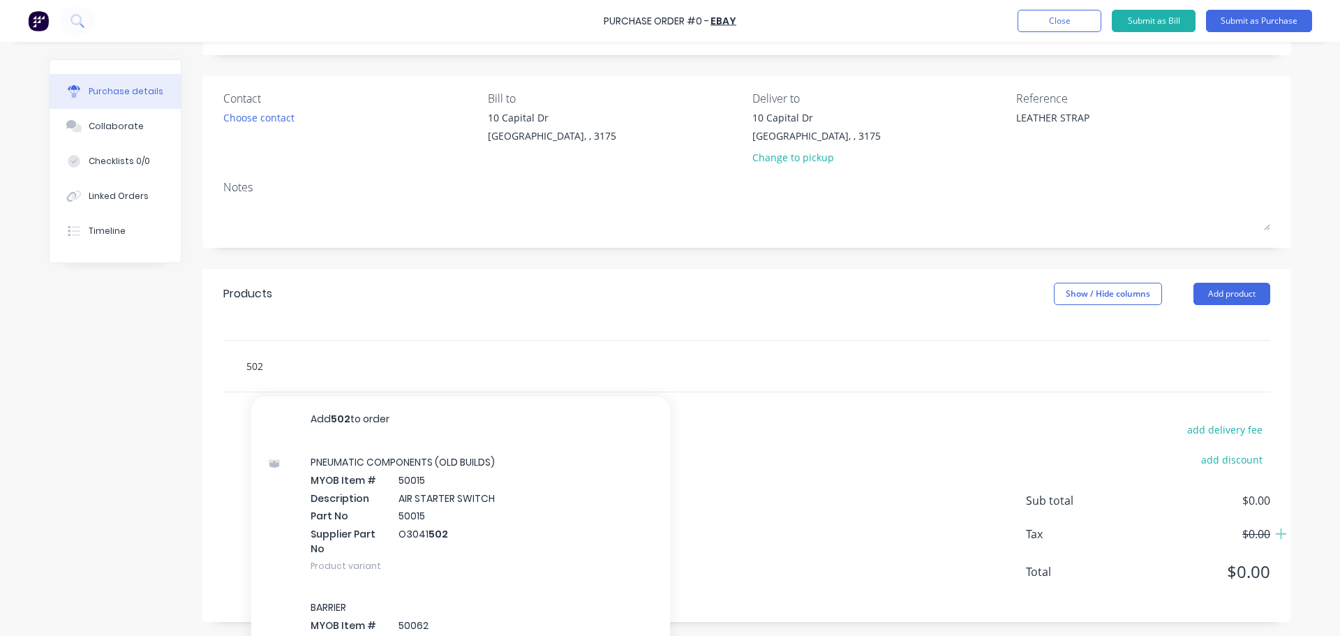
scroll to position [91, 0]
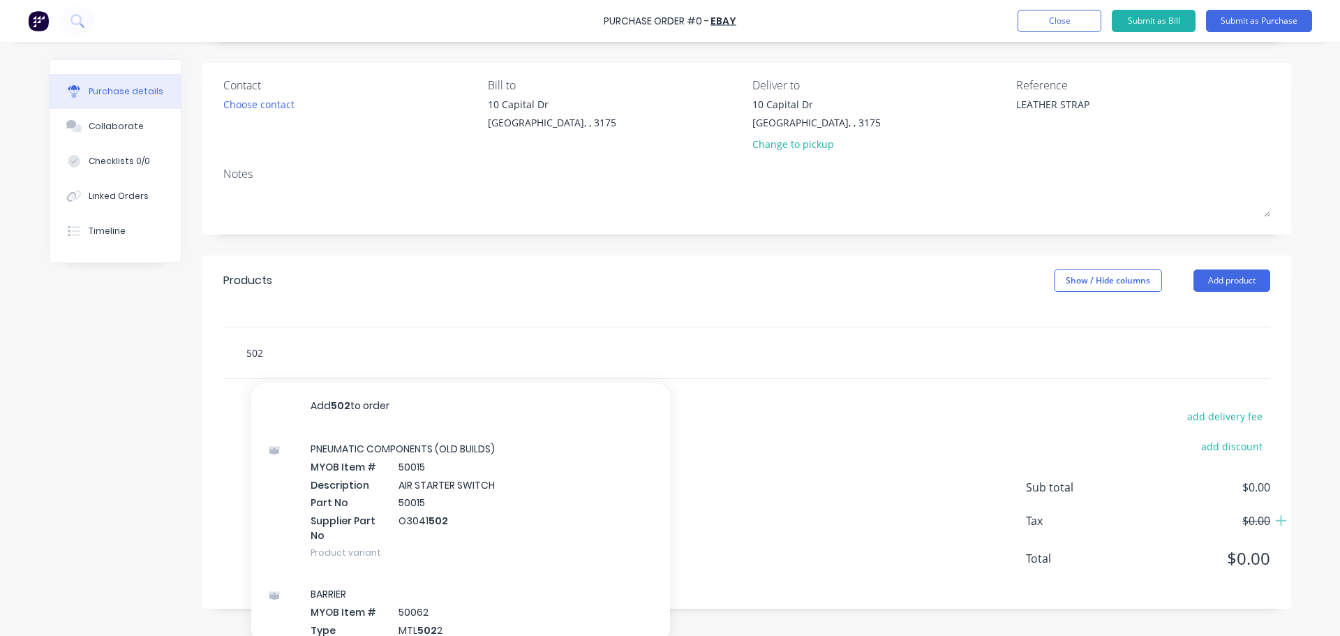
type textarea "x"
type input "5029"
type textarea "x"
type input "50290"
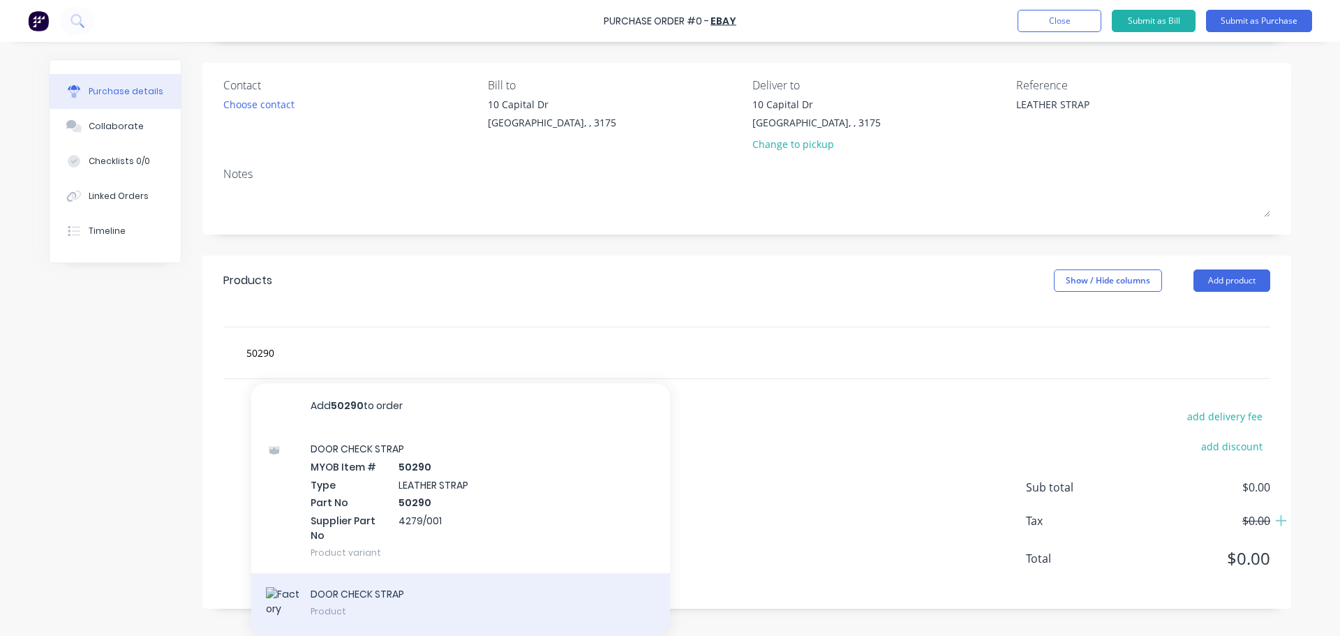
click at [313, 599] on div "DOOR CHECK STRAP Product" at bounding box center [460, 604] width 419 height 63
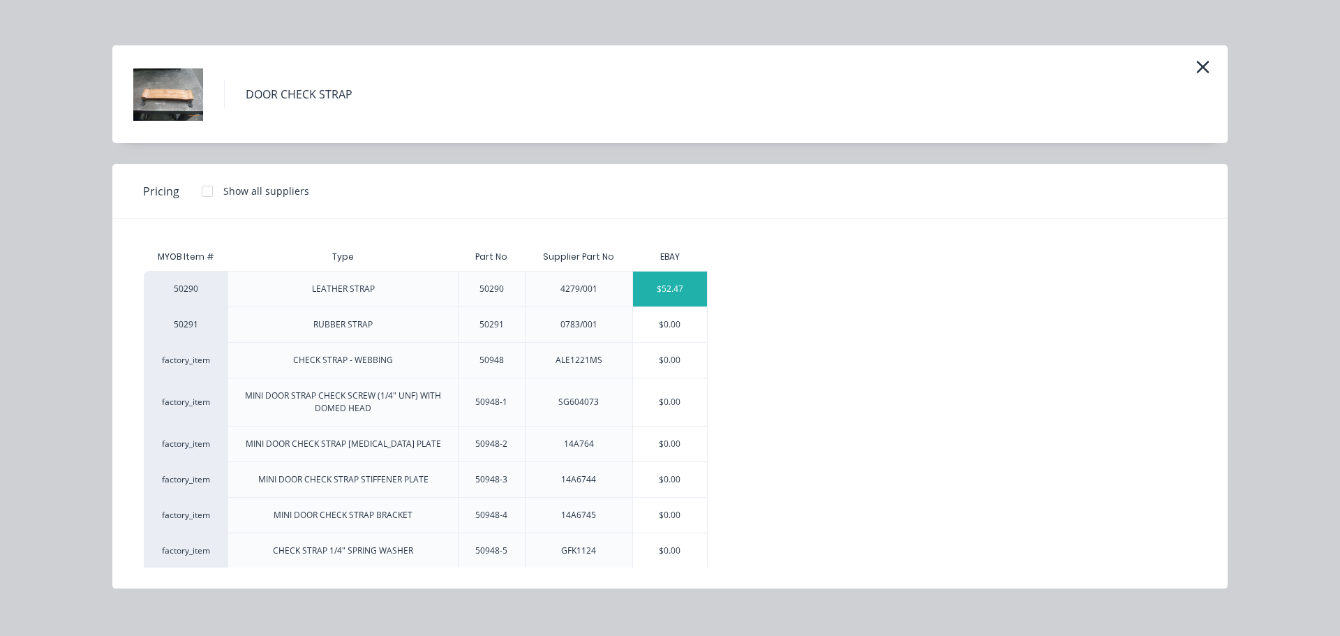
click at [663, 288] on div "$52.47" at bounding box center [670, 288] width 75 height 35
type textarea "x"
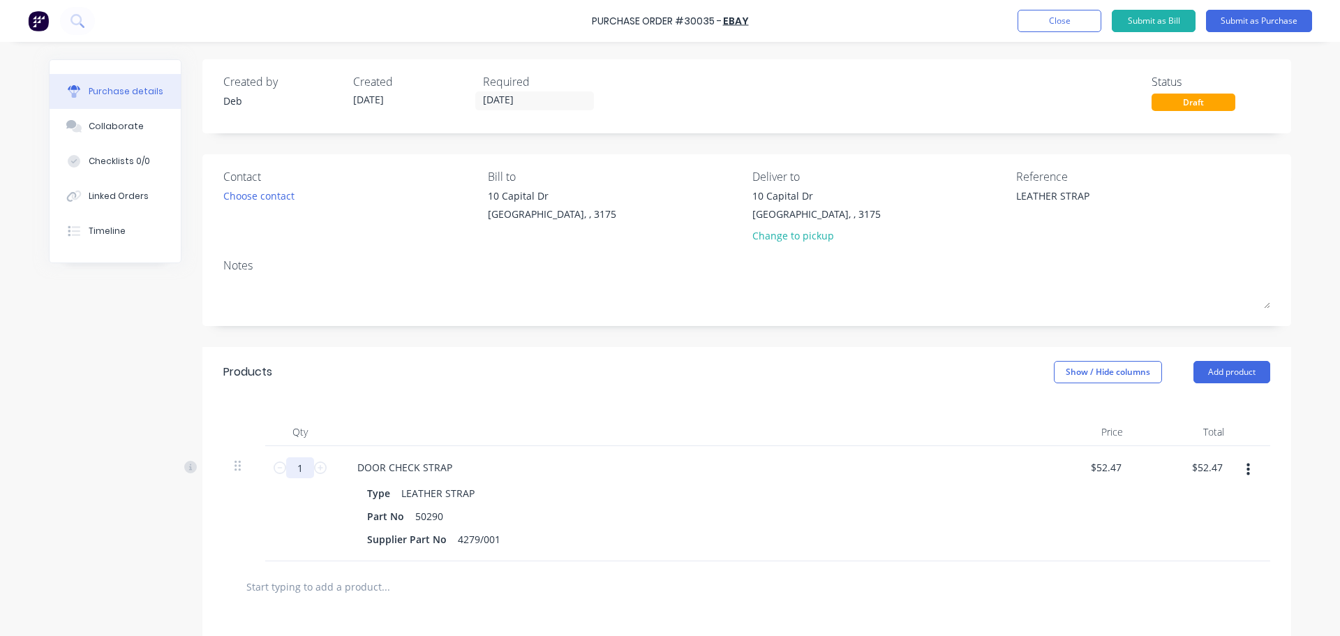
click at [302, 463] on input "1" at bounding box center [300, 467] width 28 height 21
type textarea "x"
type input "10"
type input "$524.70"
type textarea "x"
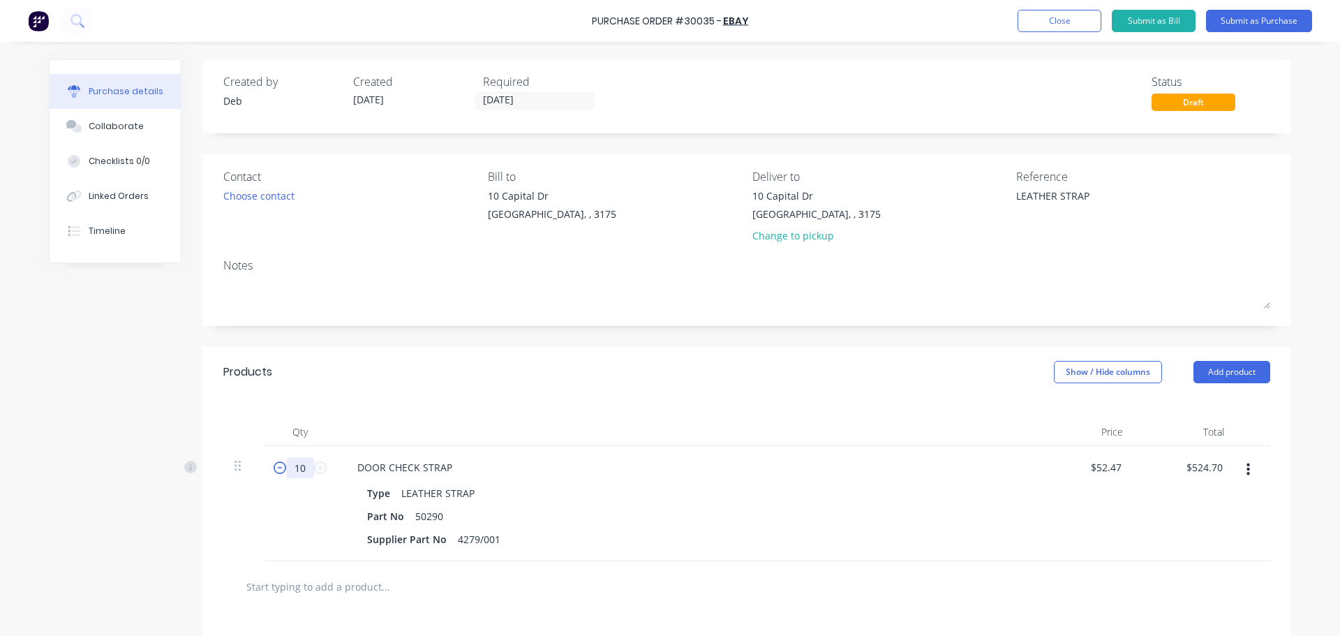
type input "10"
click at [1228, 22] on button "Submit as Purchase" at bounding box center [1259, 21] width 106 height 22
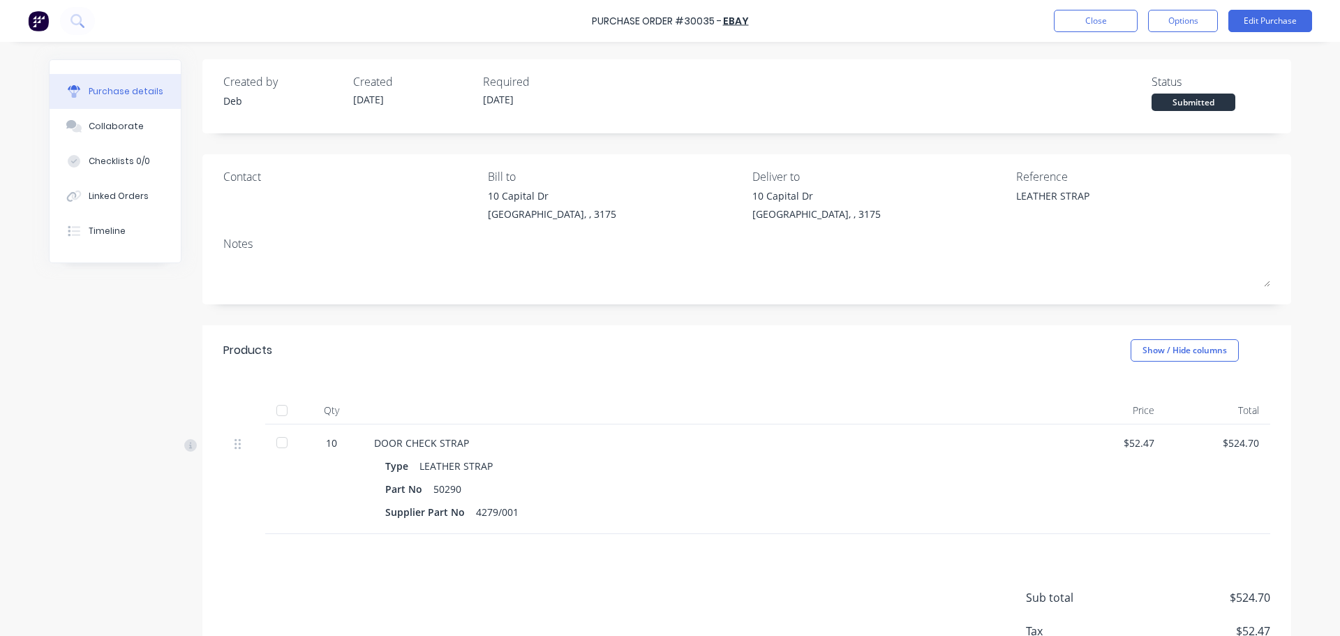
click at [280, 406] on div at bounding box center [282, 410] width 28 height 28
type textarea "x"
click at [1064, 22] on button "Close" at bounding box center [1096, 21] width 84 height 22
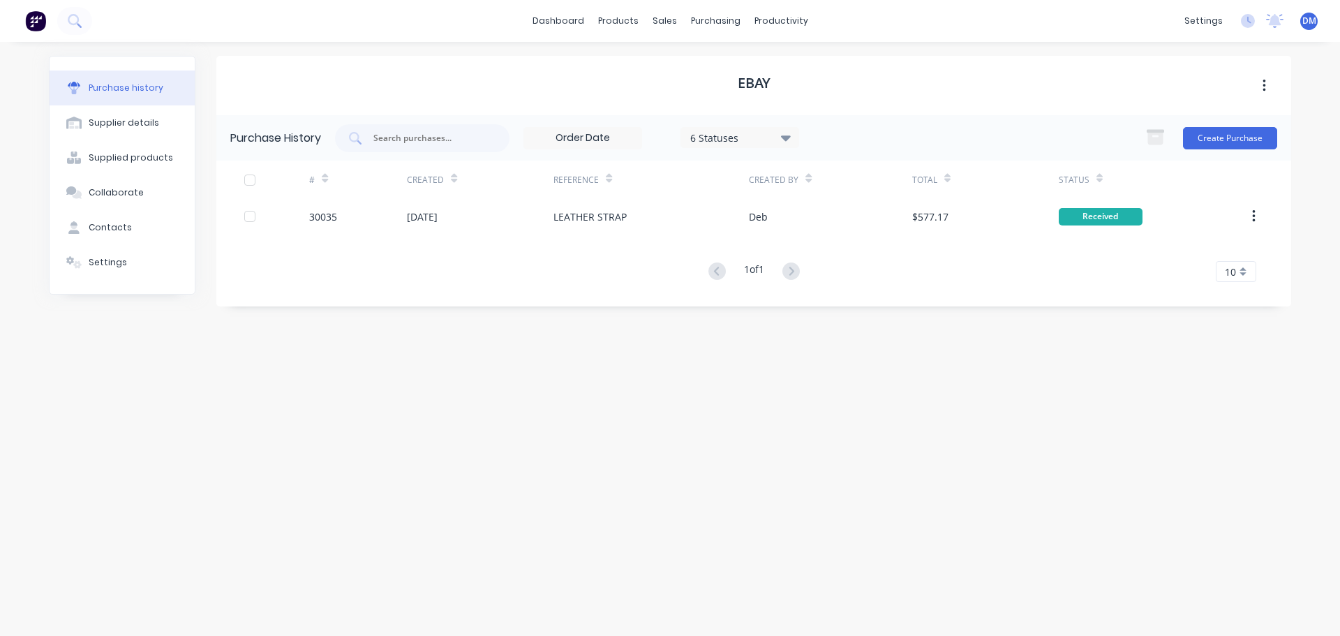
click at [43, 18] on img at bounding box center [35, 20] width 21 height 21
